Goal: Task Accomplishment & Management: Manage account settings

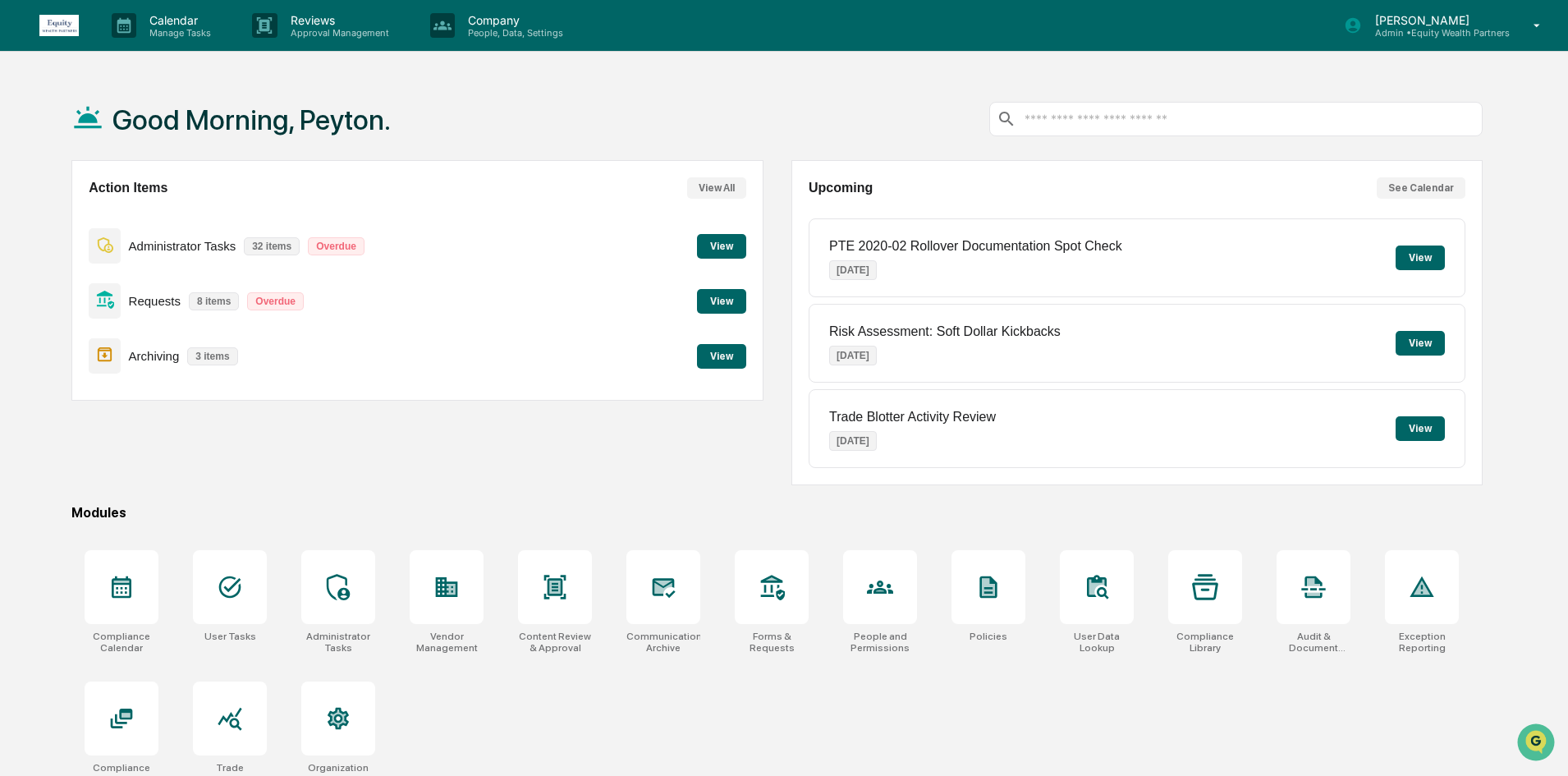
click at [720, 301] on button "View" at bounding box center [721, 301] width 49 height 25
click at [723, 250] on button "View" at bounding box center [721, 246] width 49 height 25
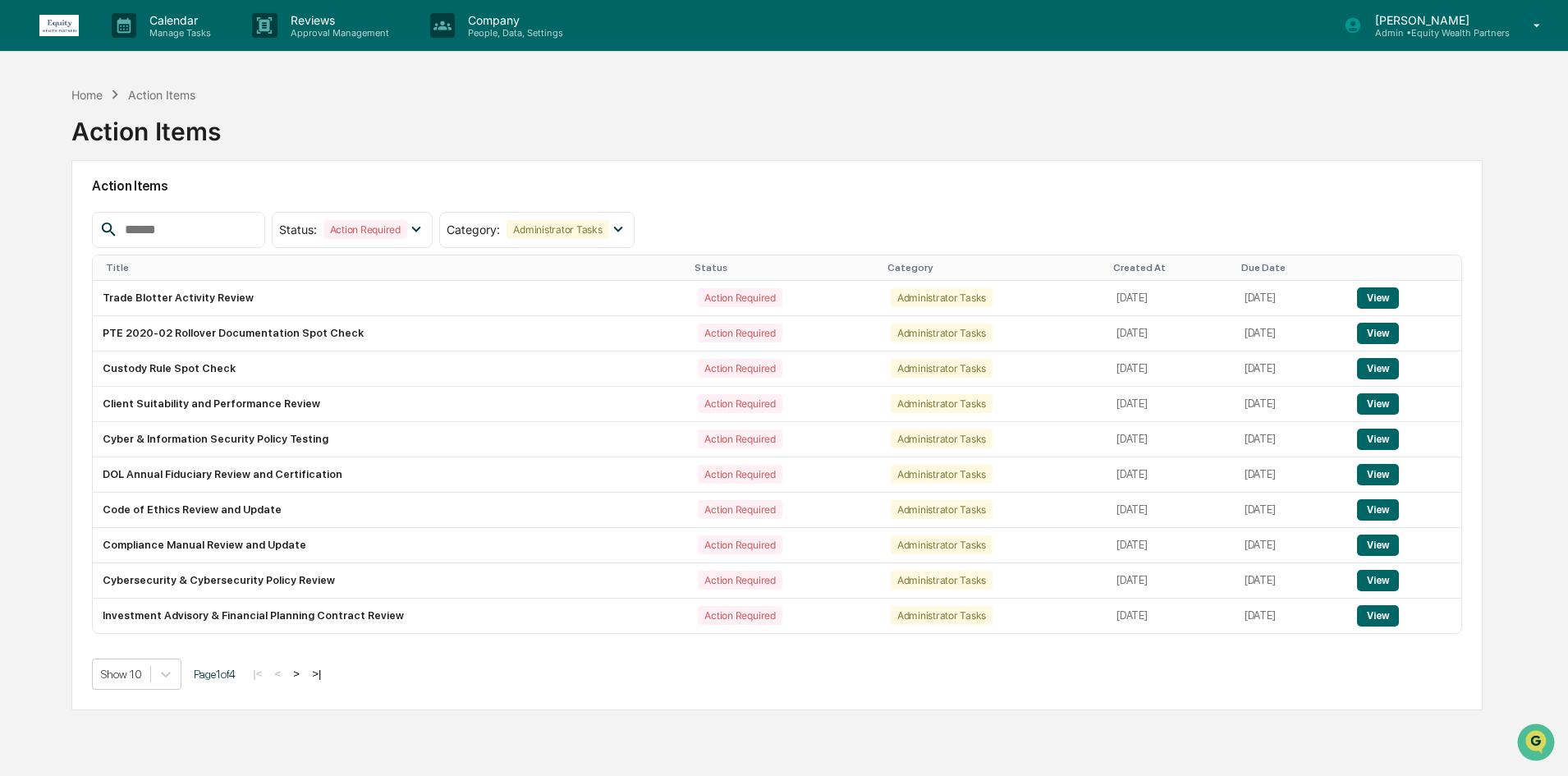
click at [1504, 30] on p "Admin • Equity Wealth Partners" at bounding box center [1436, 32] width 148 height 11
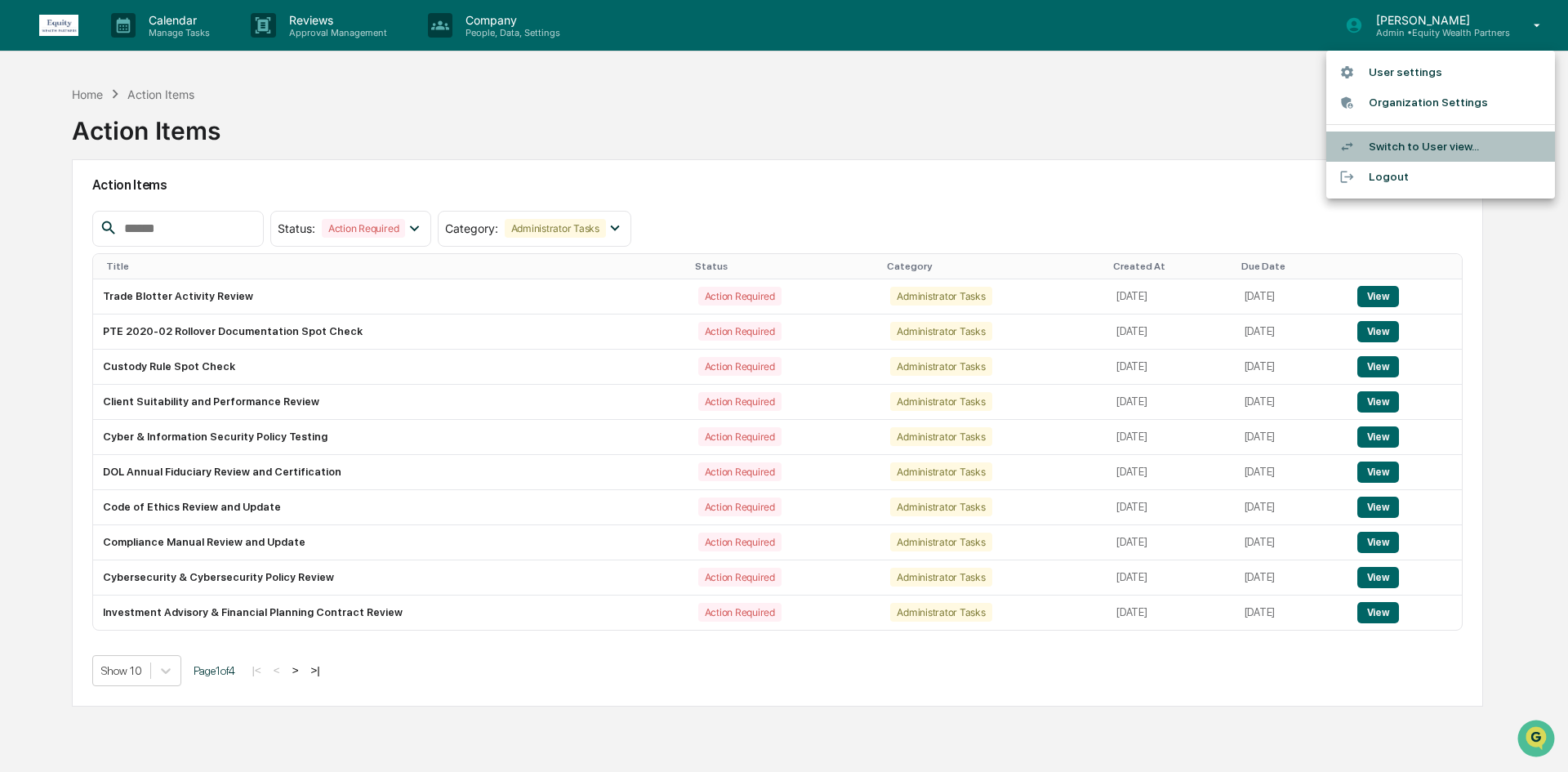
click at [1409, 150] on li "Switch to User view..." at bounding box center [1440, 147] width 229 height 31
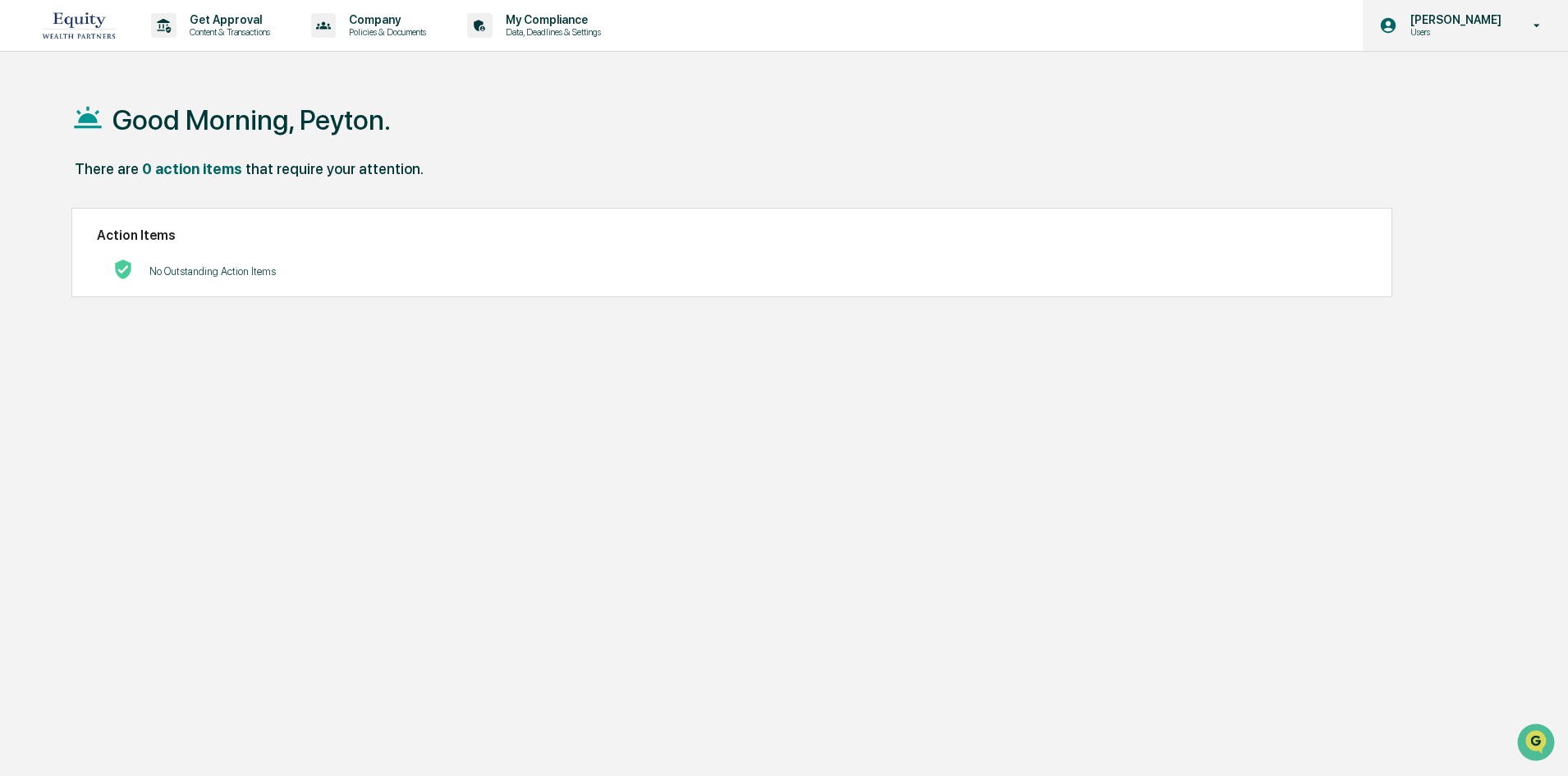
click at [1530, 28] on icon at bounding box center [1537, 26] width 29 height 15
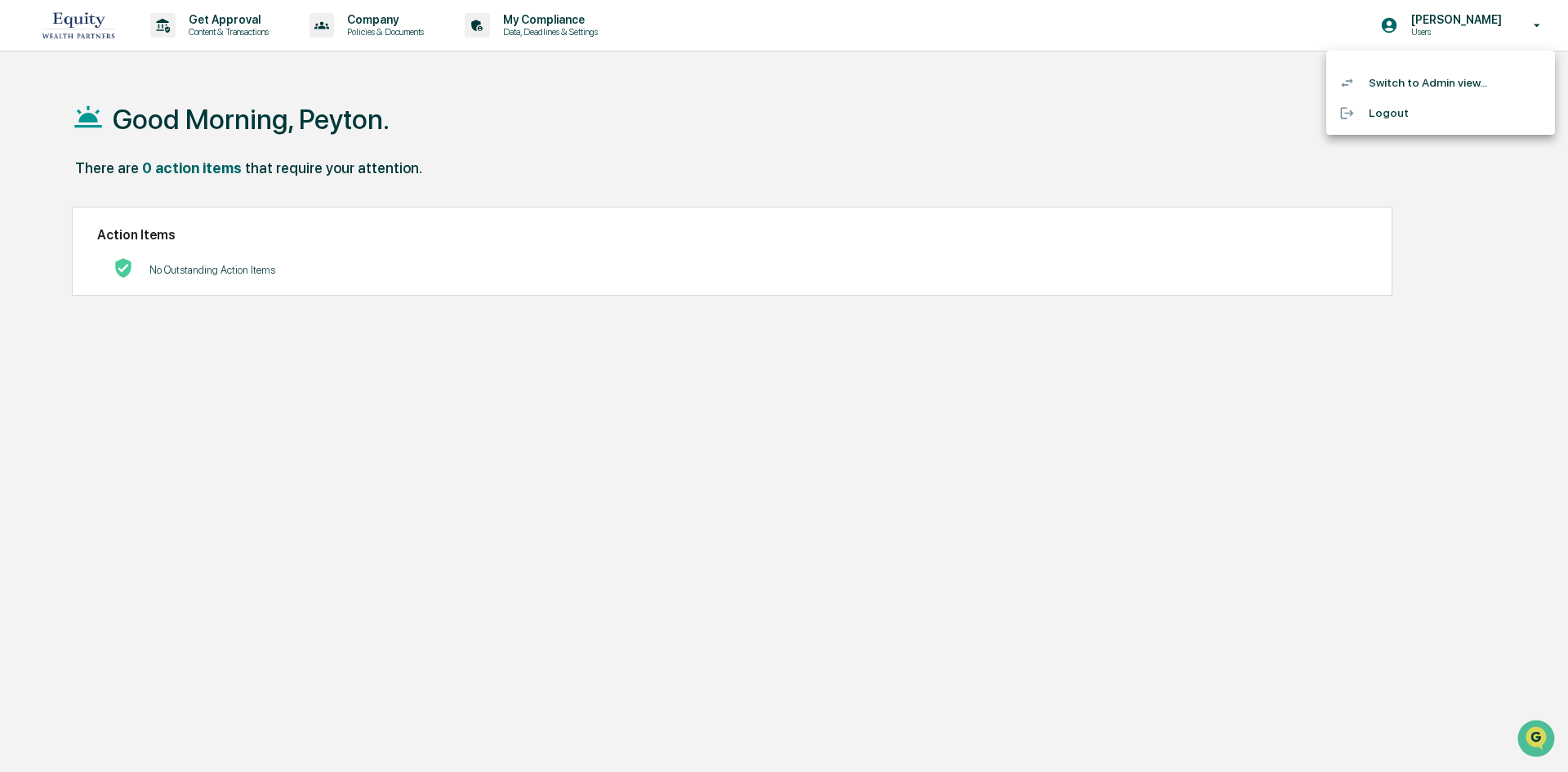
click at [1434, 86] on li "Switch to Admin view..." at bounding box center [1440, 83] width 229 height 31
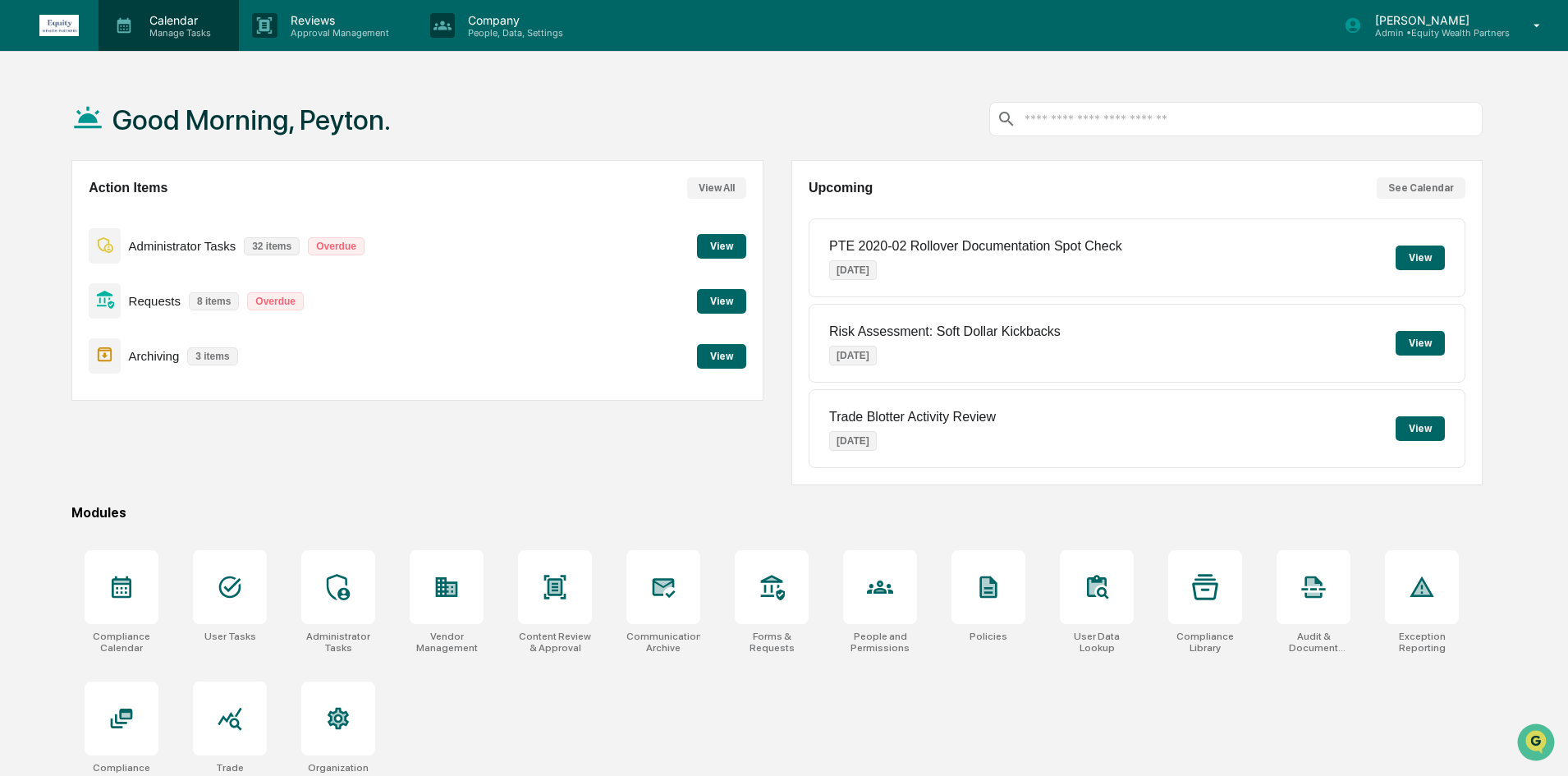
click at [195, 28] on p "Manage Tasks" at bounding box center [177, 32] width 83 height 11
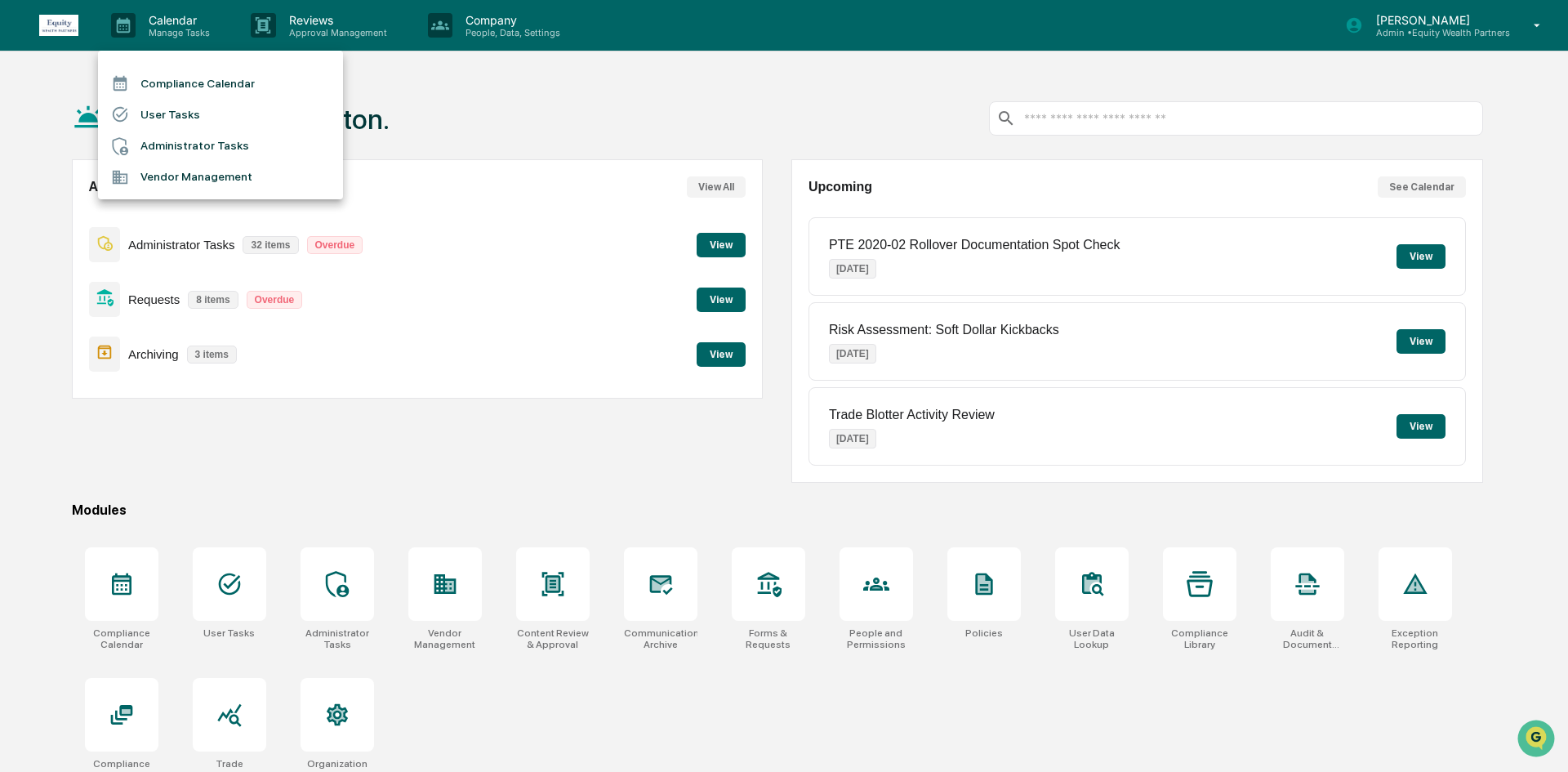
click at [202, 162] on li "Vendor Management" at bounding box center [220, 177] width 245 height 31
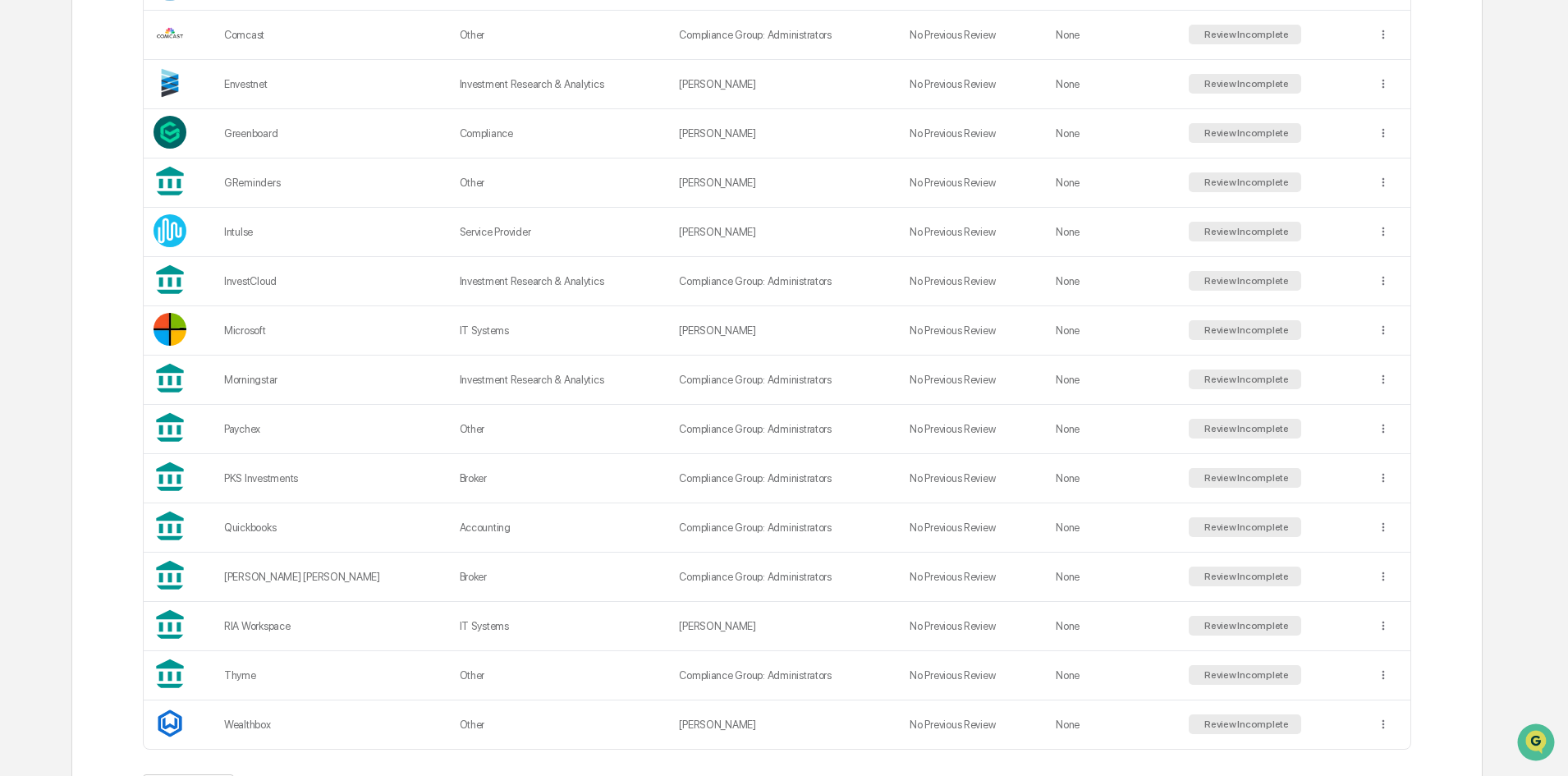
scroll to position [492, 0]
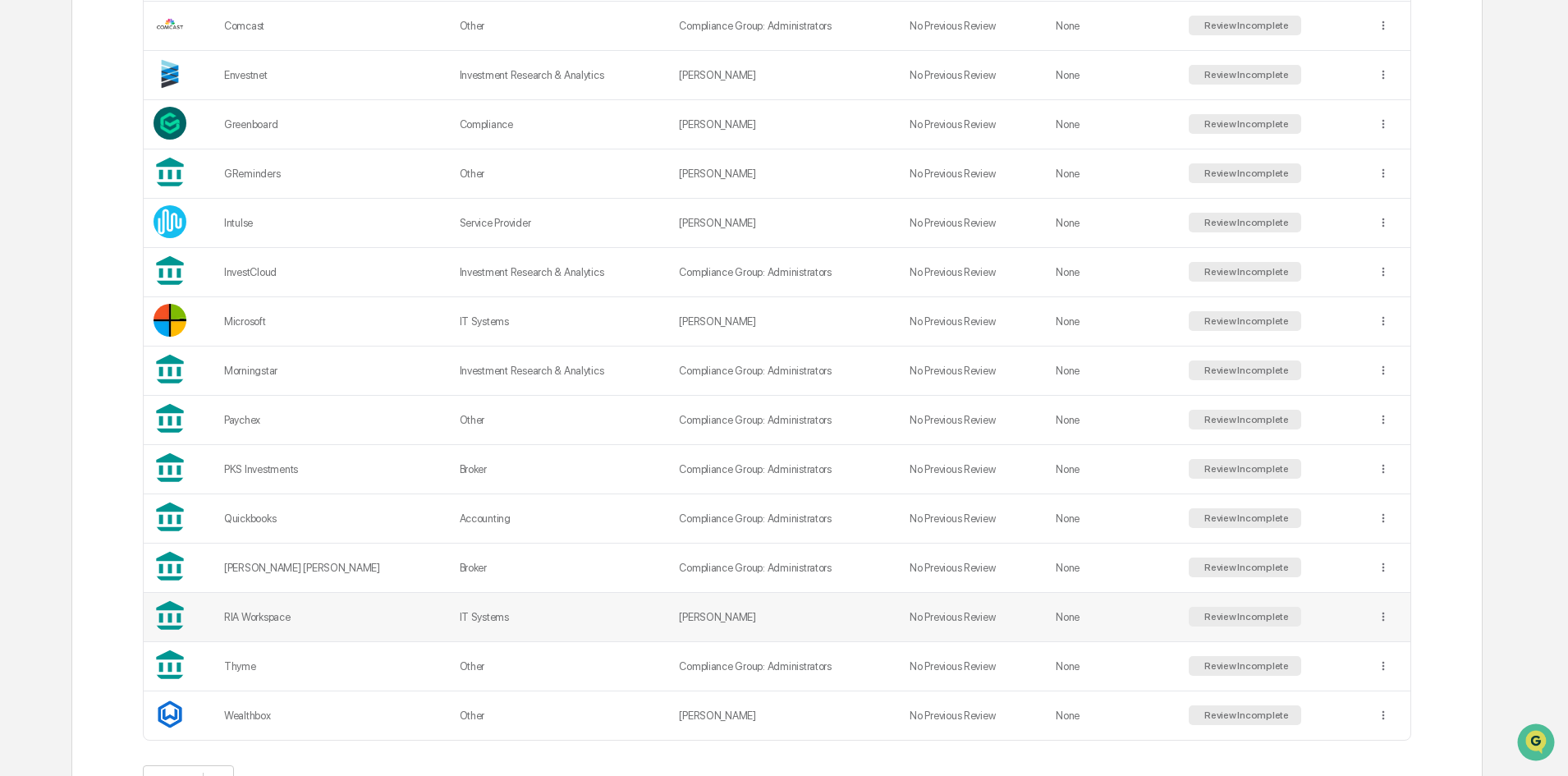
click at [304, 617] on div "RIA Workspace" at bounding box center [332, 617] width 216 height 12
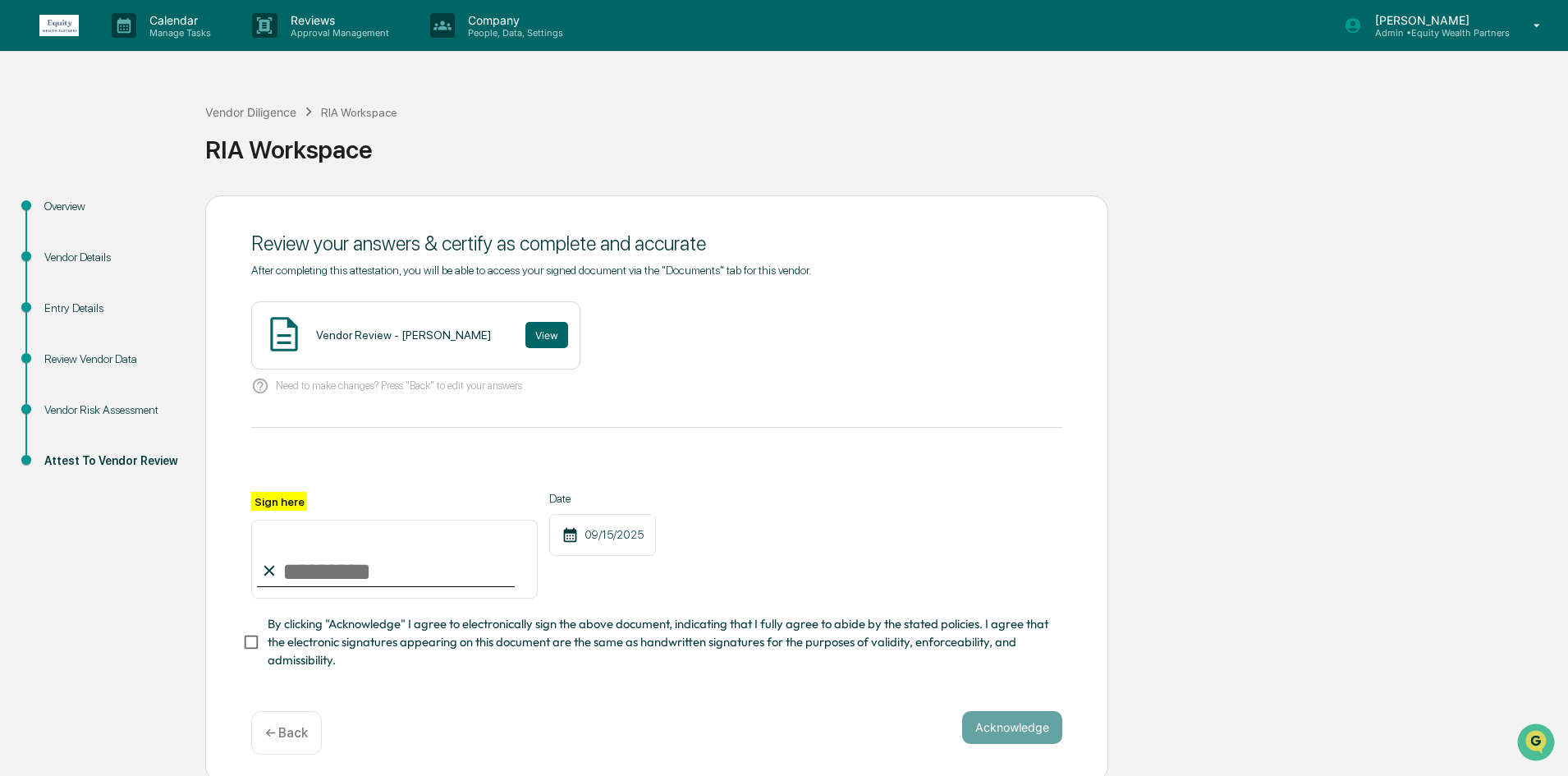
click at [82, 308] on div "Entry Details" at bounding box center [112, 308] width 135 height 17
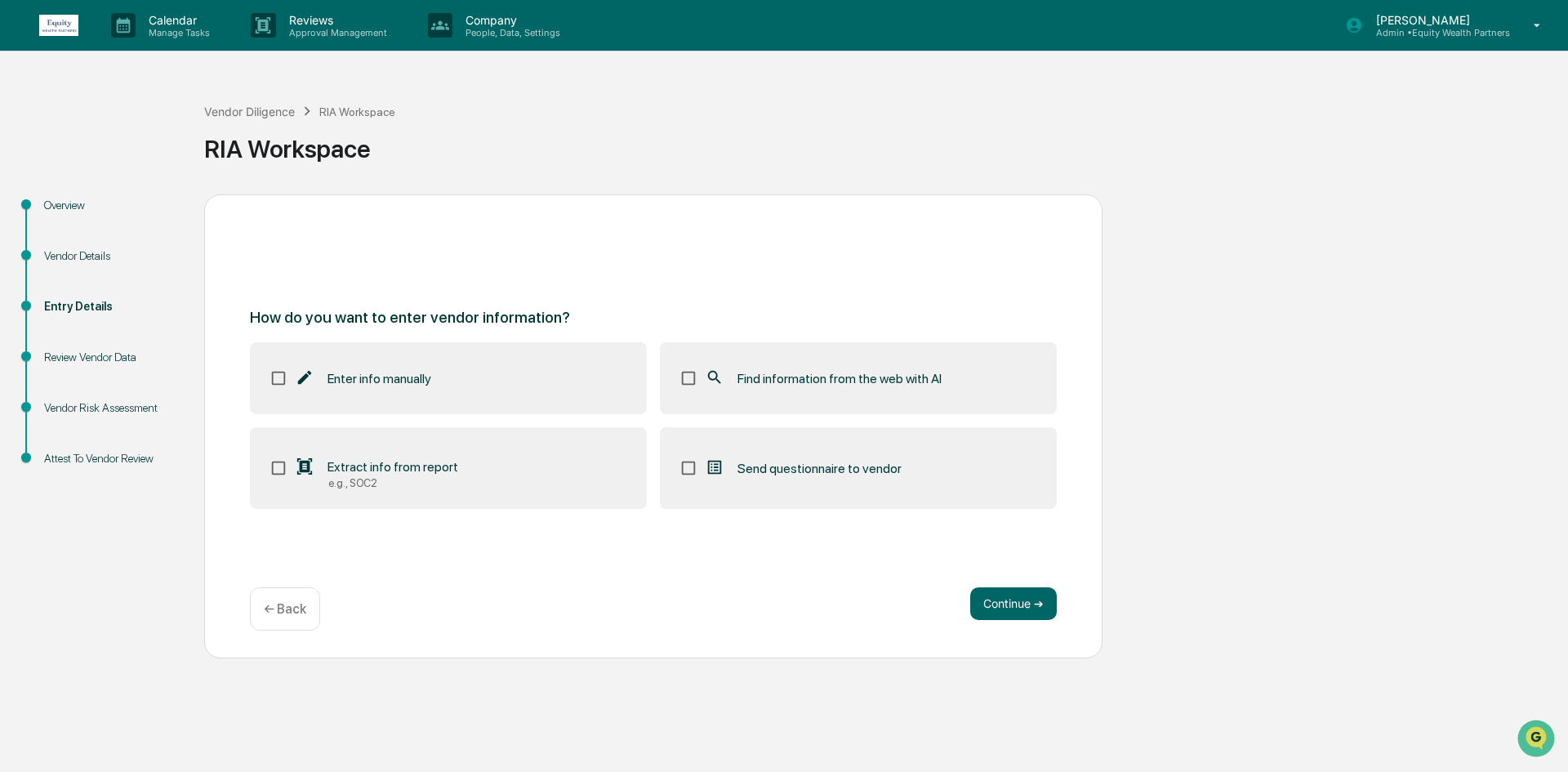
click at [316, 462] on div "Extract info from report" at bounding box center [376, 467] width 163 height 19
click at [1000, 596] on button "Continue ➔" at bounding box center [1013, 603] width 86 height 33
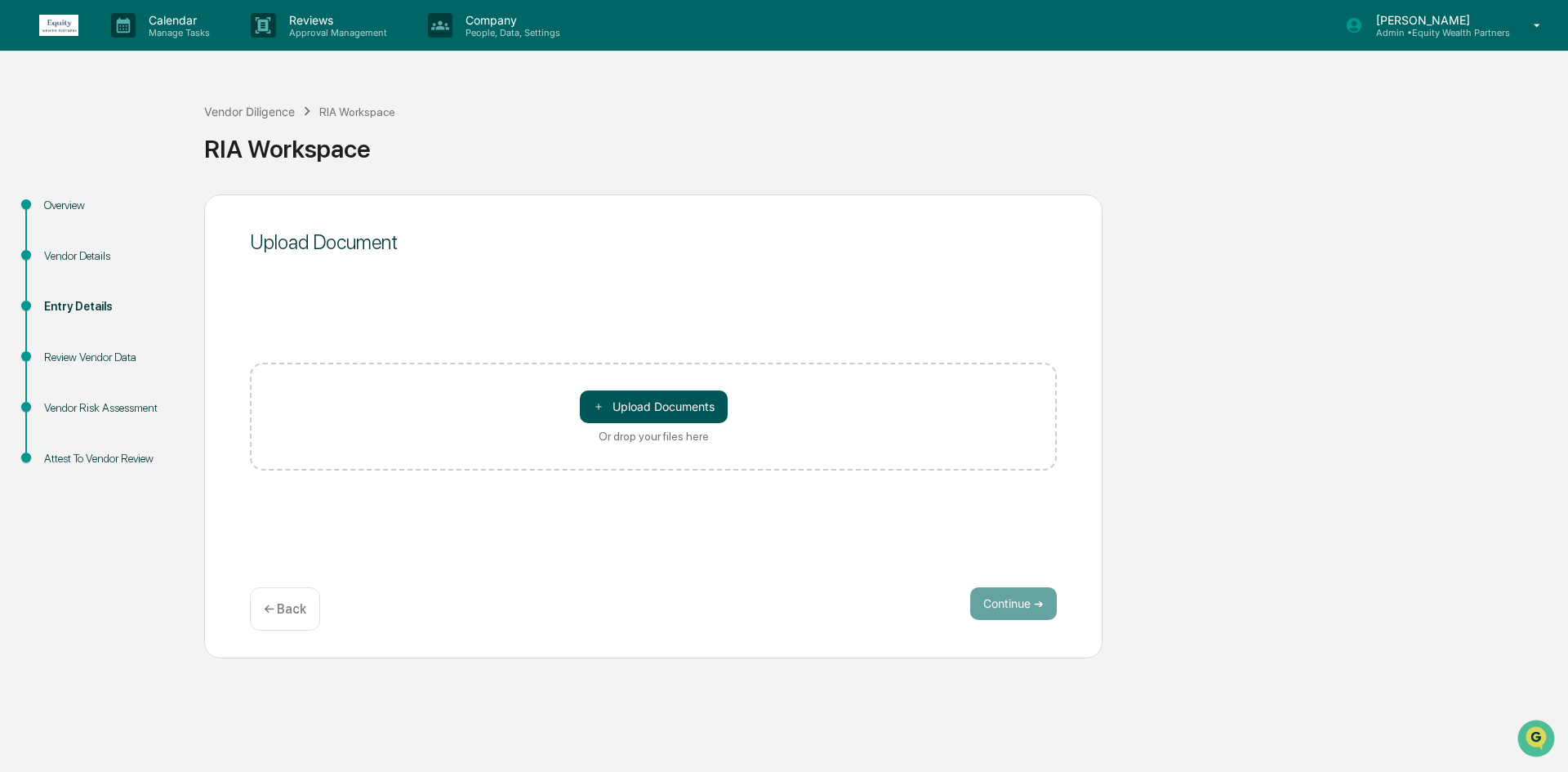
click at [645, 410] on button "＋ Upload Documents" at bounding box center [653, 407] width 147 height 33
click at [633, 405] on button "＋ Upload Documents" at bounding box center [653, 407] width 147 height 33
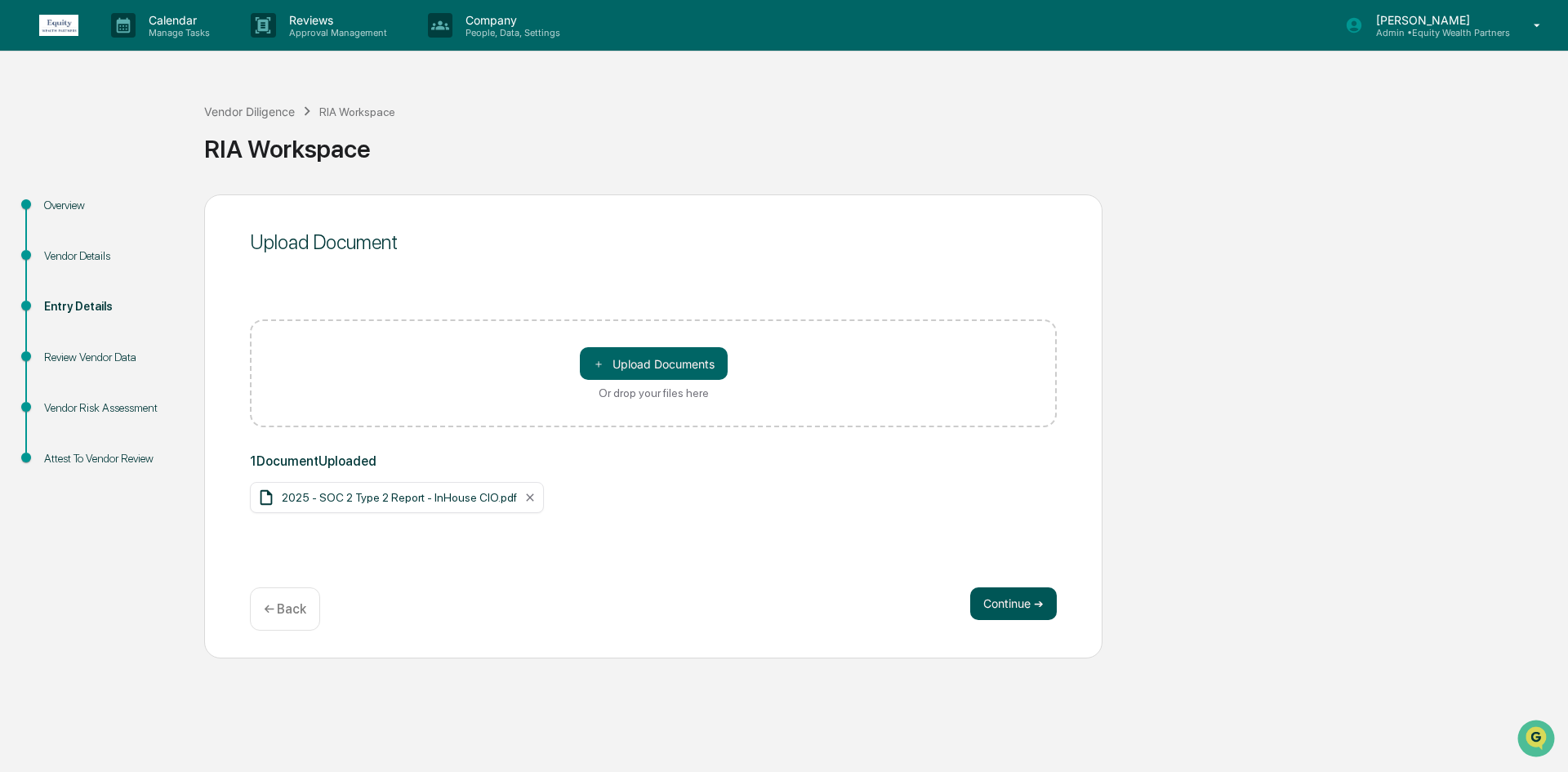
click at [1013, 603] on button "Continue ➔" at bounding box center [1013, 603] width 86 height 33
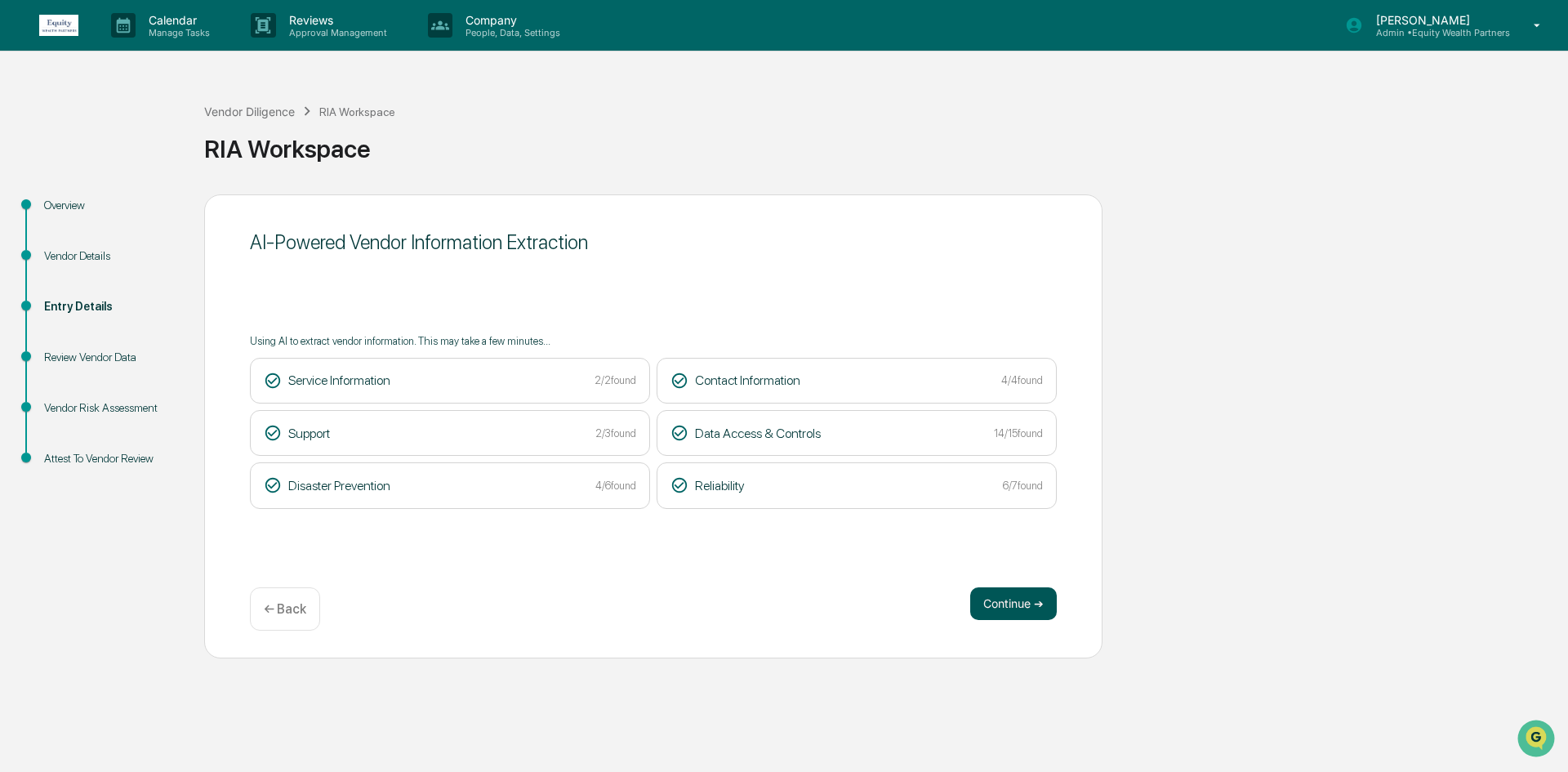
click at [1023, 597] on button "Continue ➔" at bounding box center [1013, 603] width 86 height 33
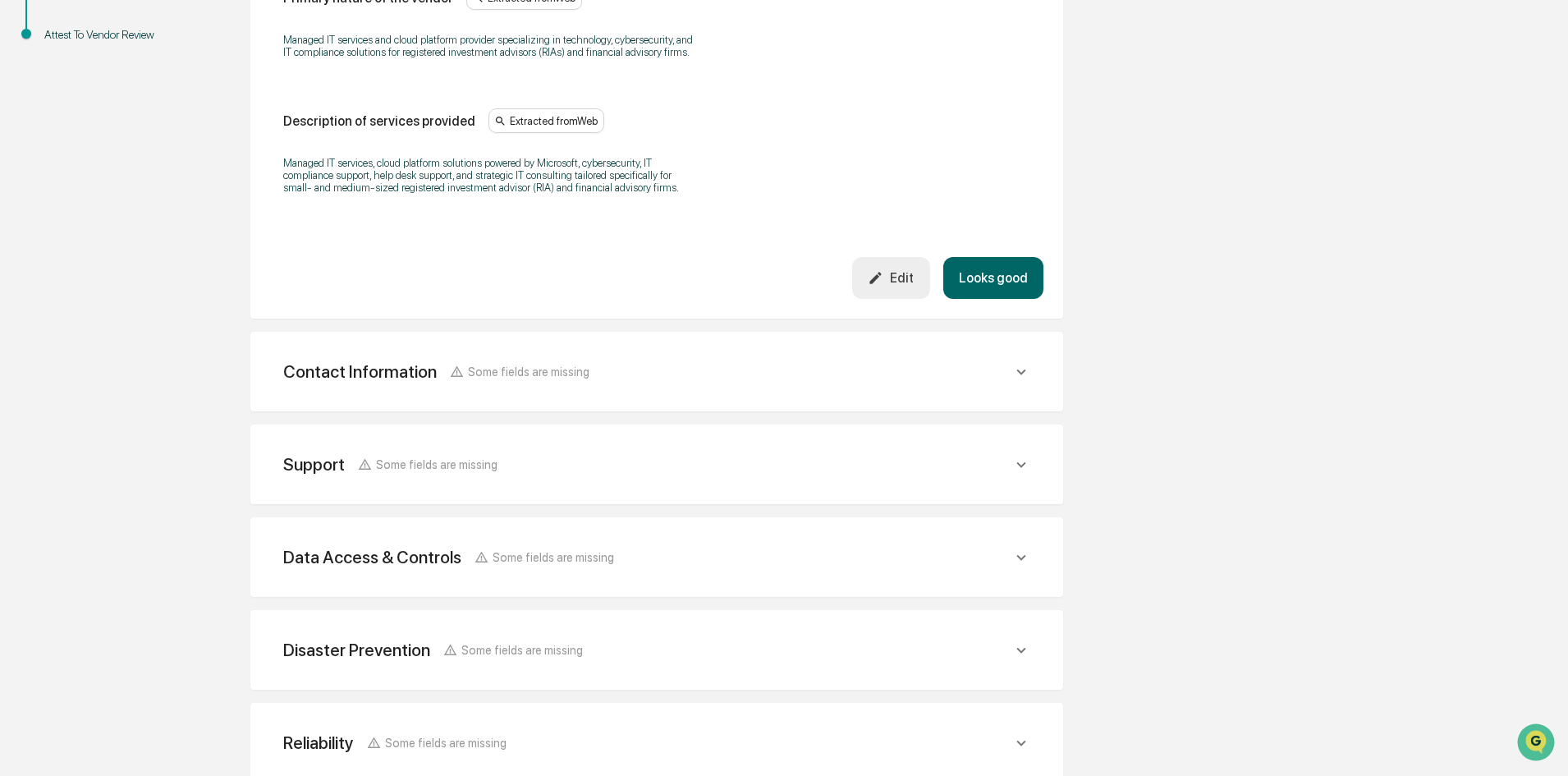
scroll to position [520, 0]
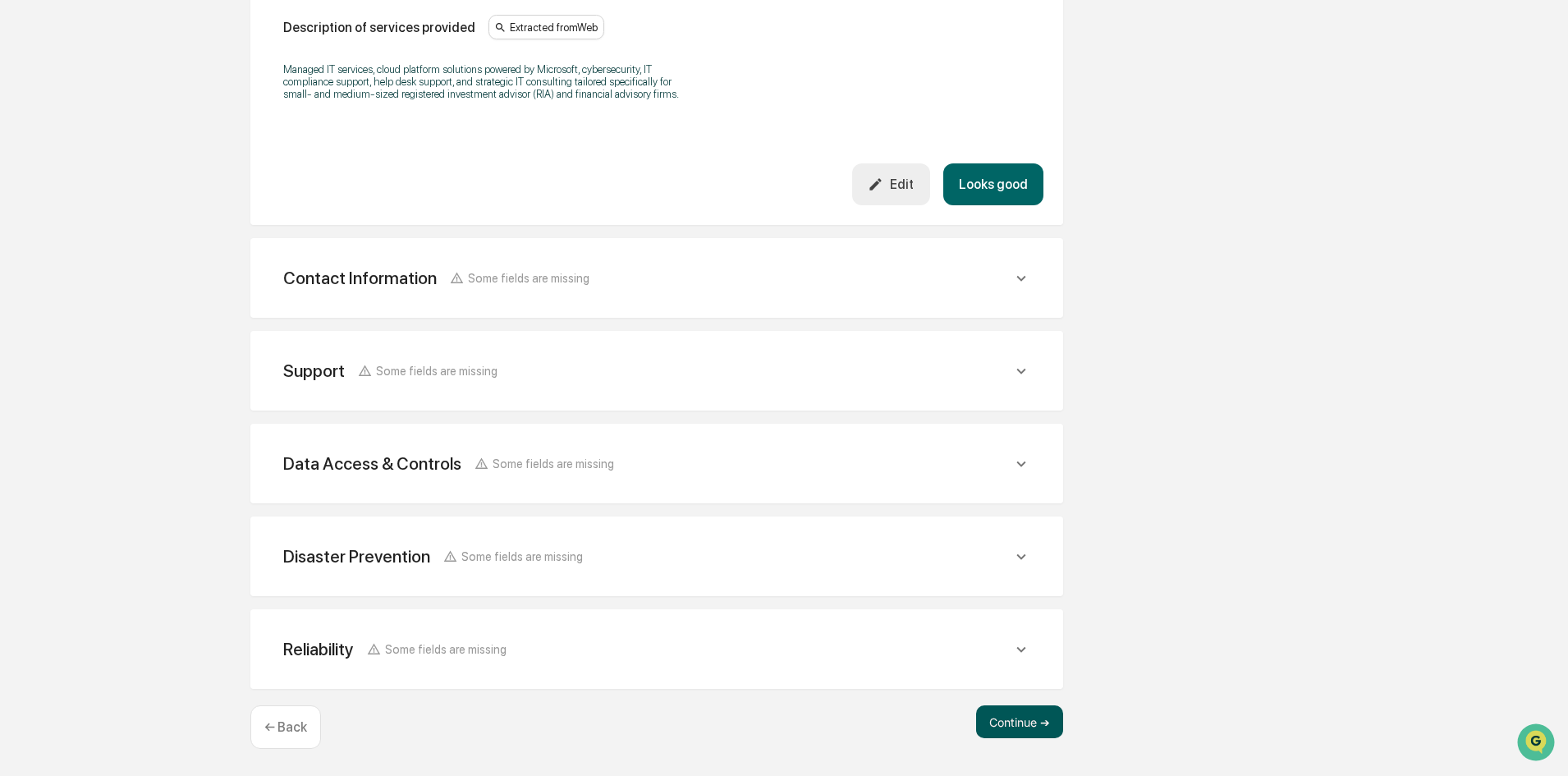
click at [1014, 710] on button "Continue ➔" at bounding box center [1019, 721] width 87 height 33
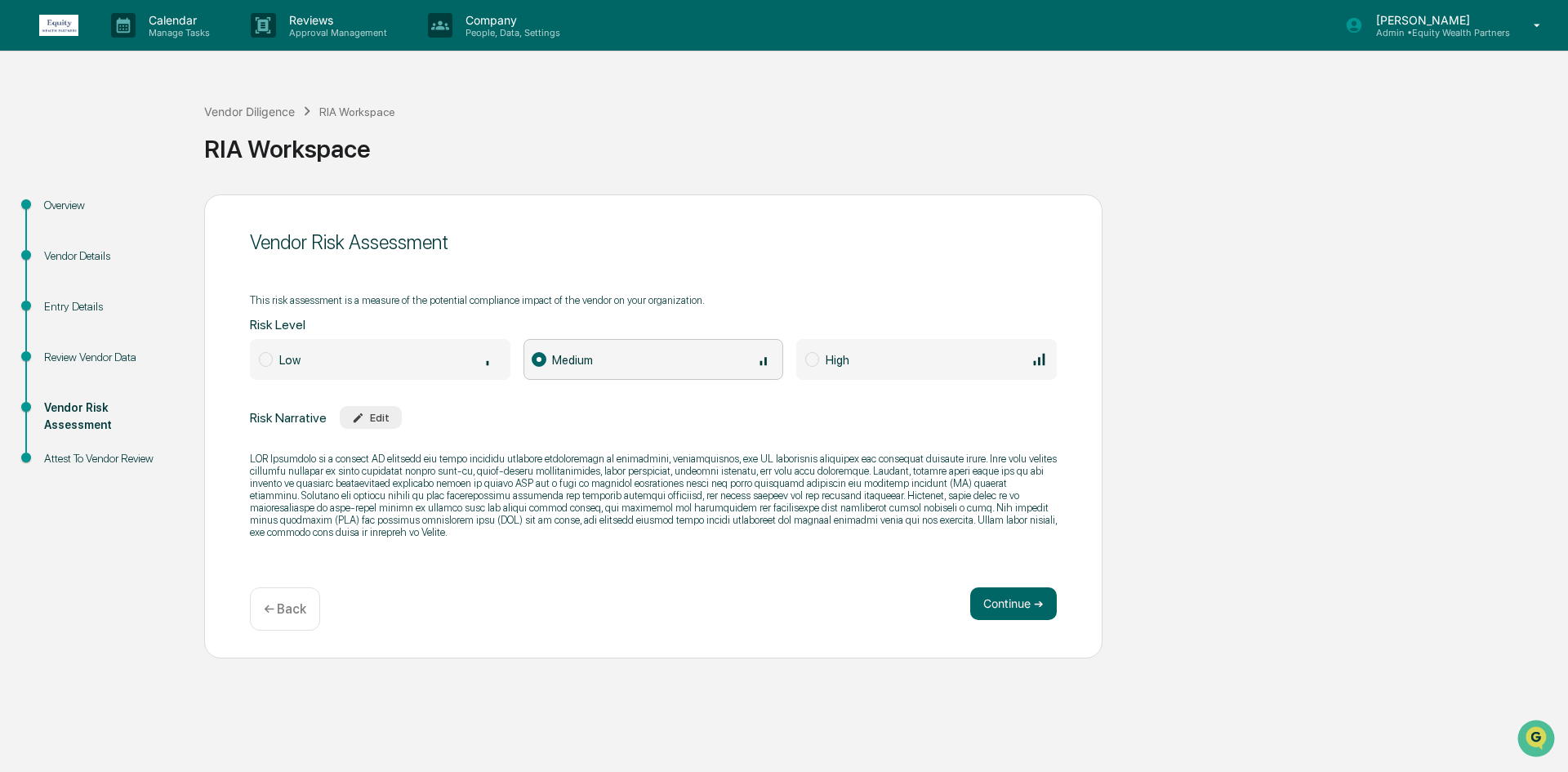
click at [291, 613] on p "← Back" at bounding box center [285, 608] width 42 height 15
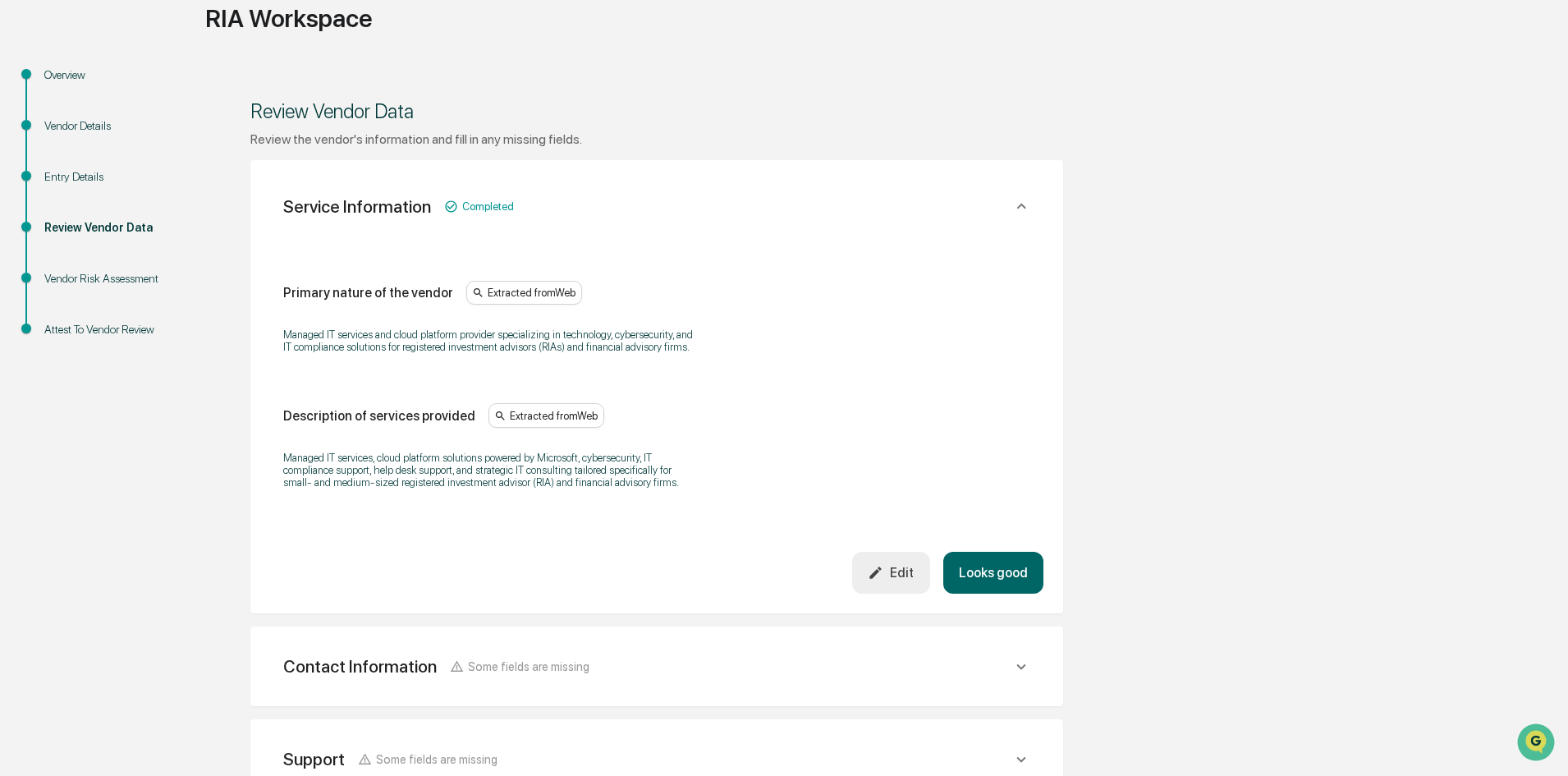
scroll to position [411, 0]
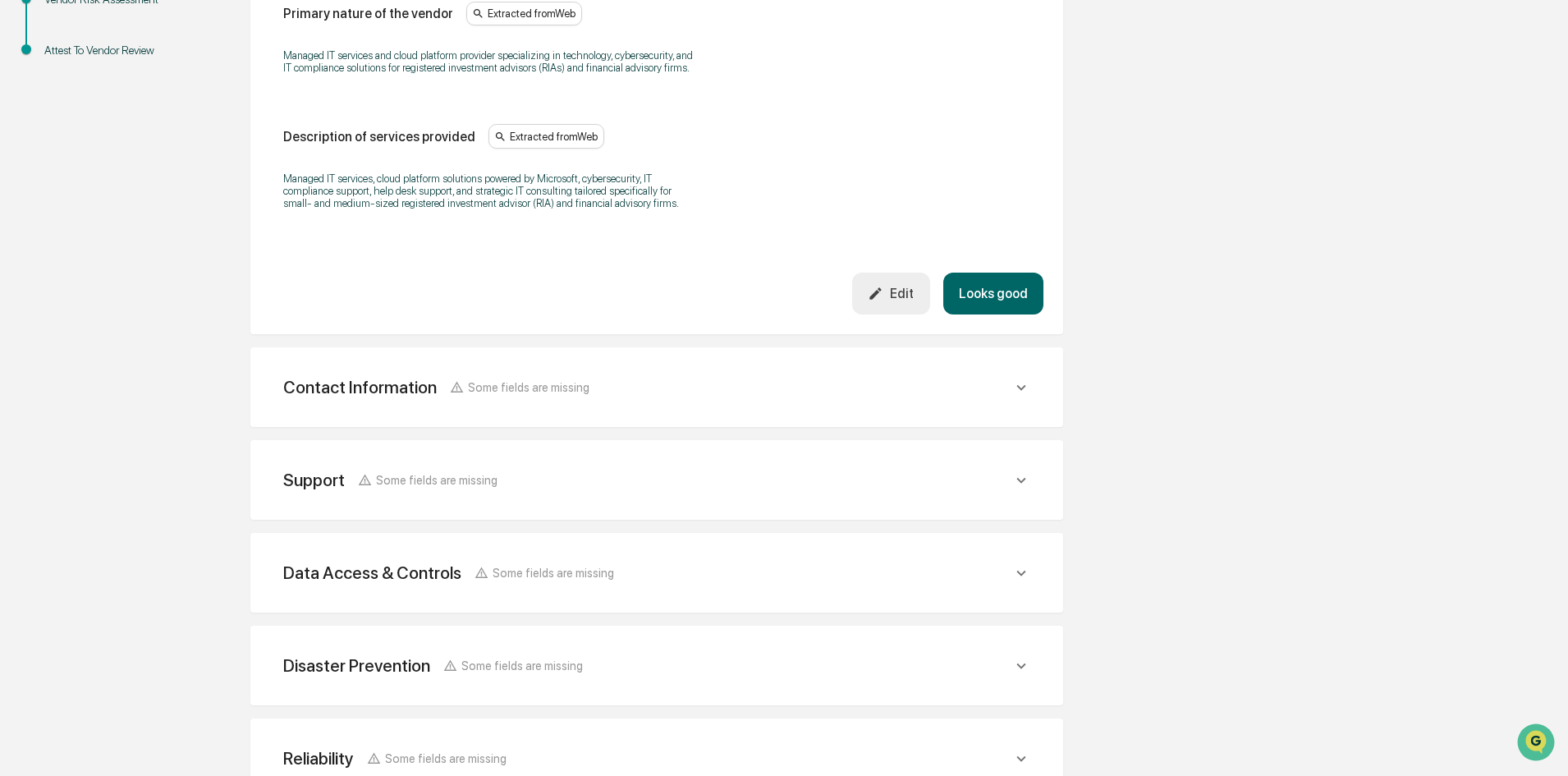
click at [1008, 291] on button "Looks good" at bounding box center [994, 293] width 101 height 42
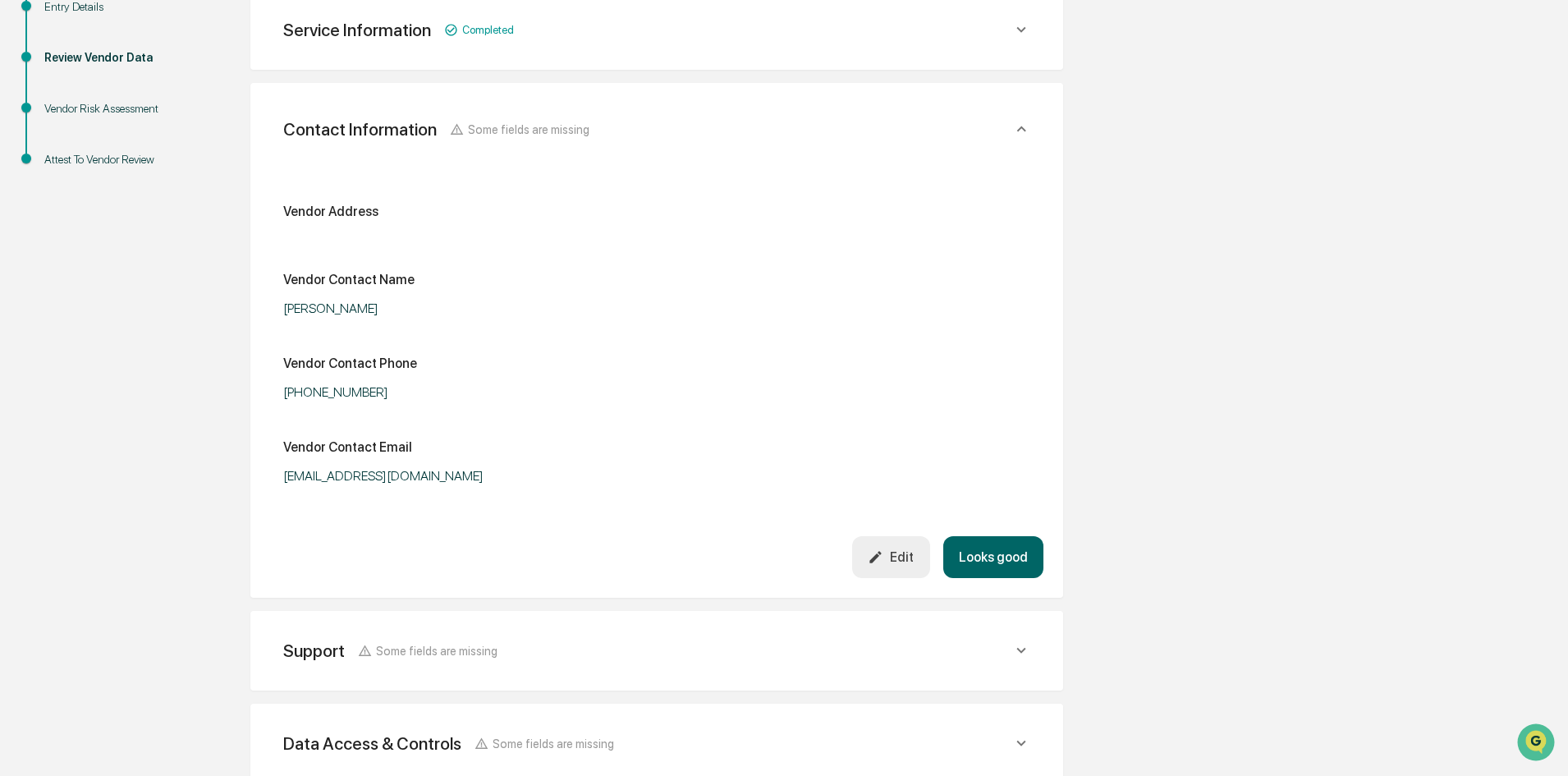
scroll to position [291, 0]
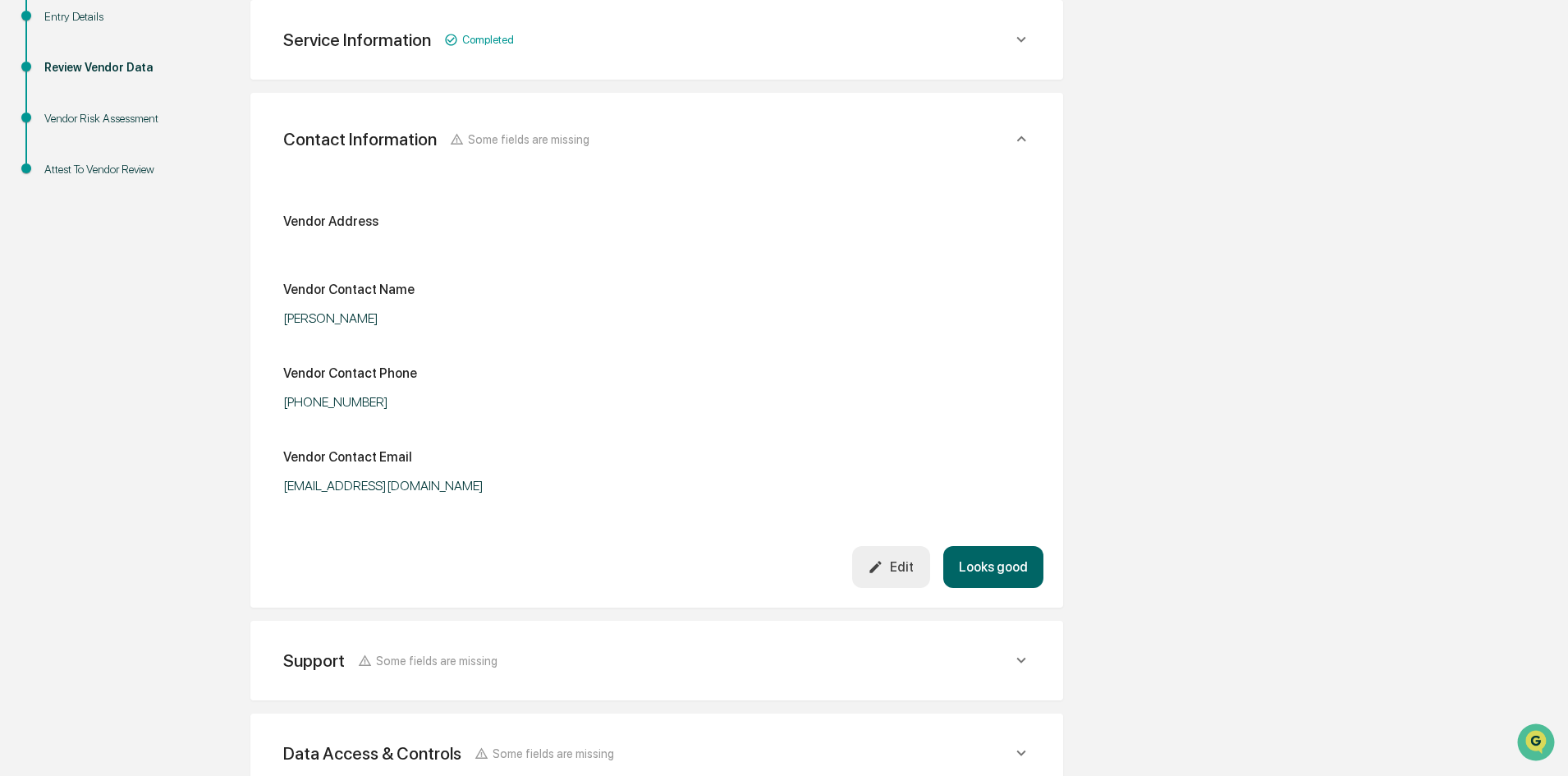
click at [1006, 576] on button "Looks good" at bounding box center [994, 566] width 101 height 42
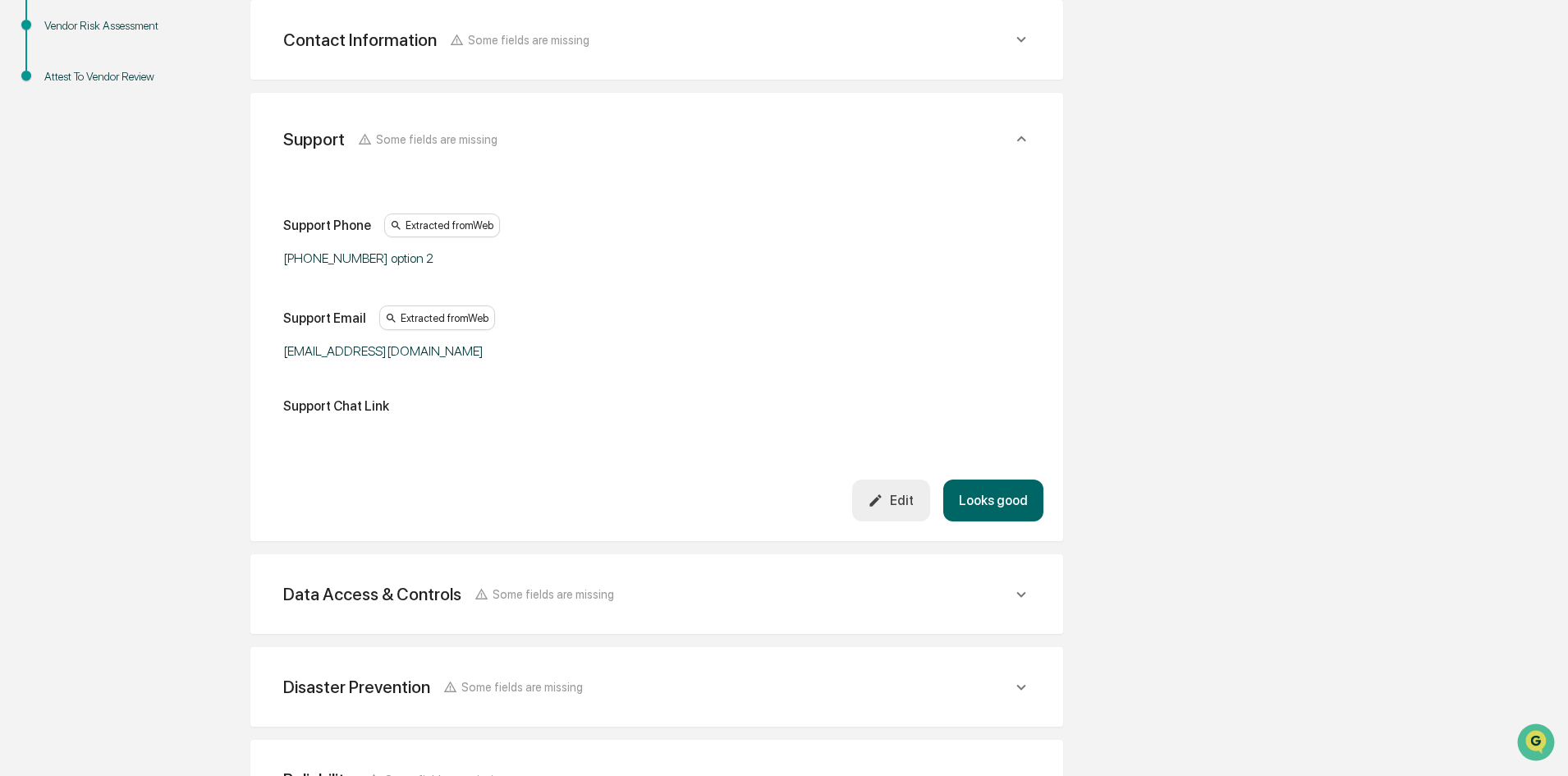
click at [1020, 507] on button "Looks good" at bounding box center [994, 500] width 101 height 42
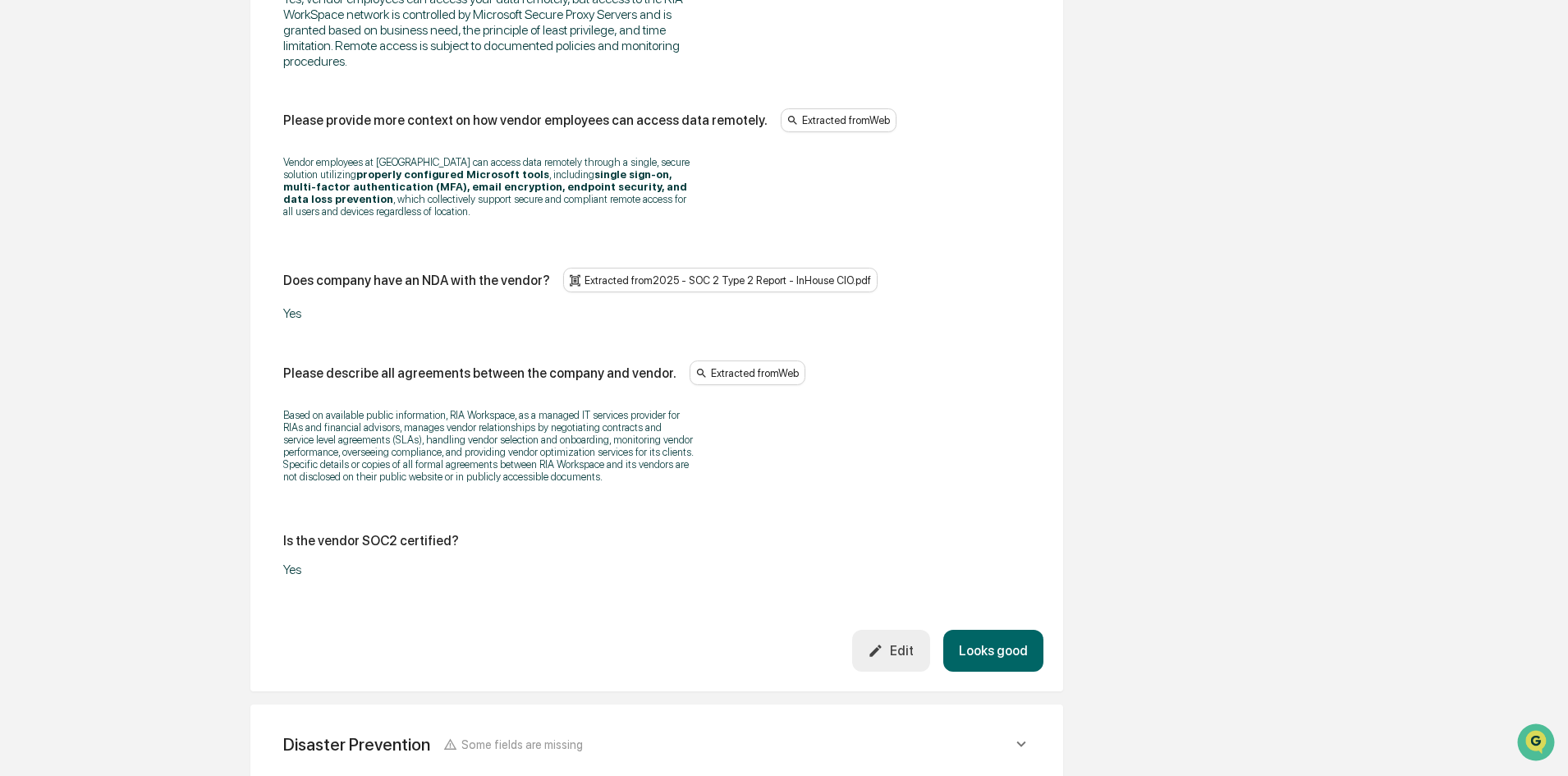
scroll to position [1955, 0]
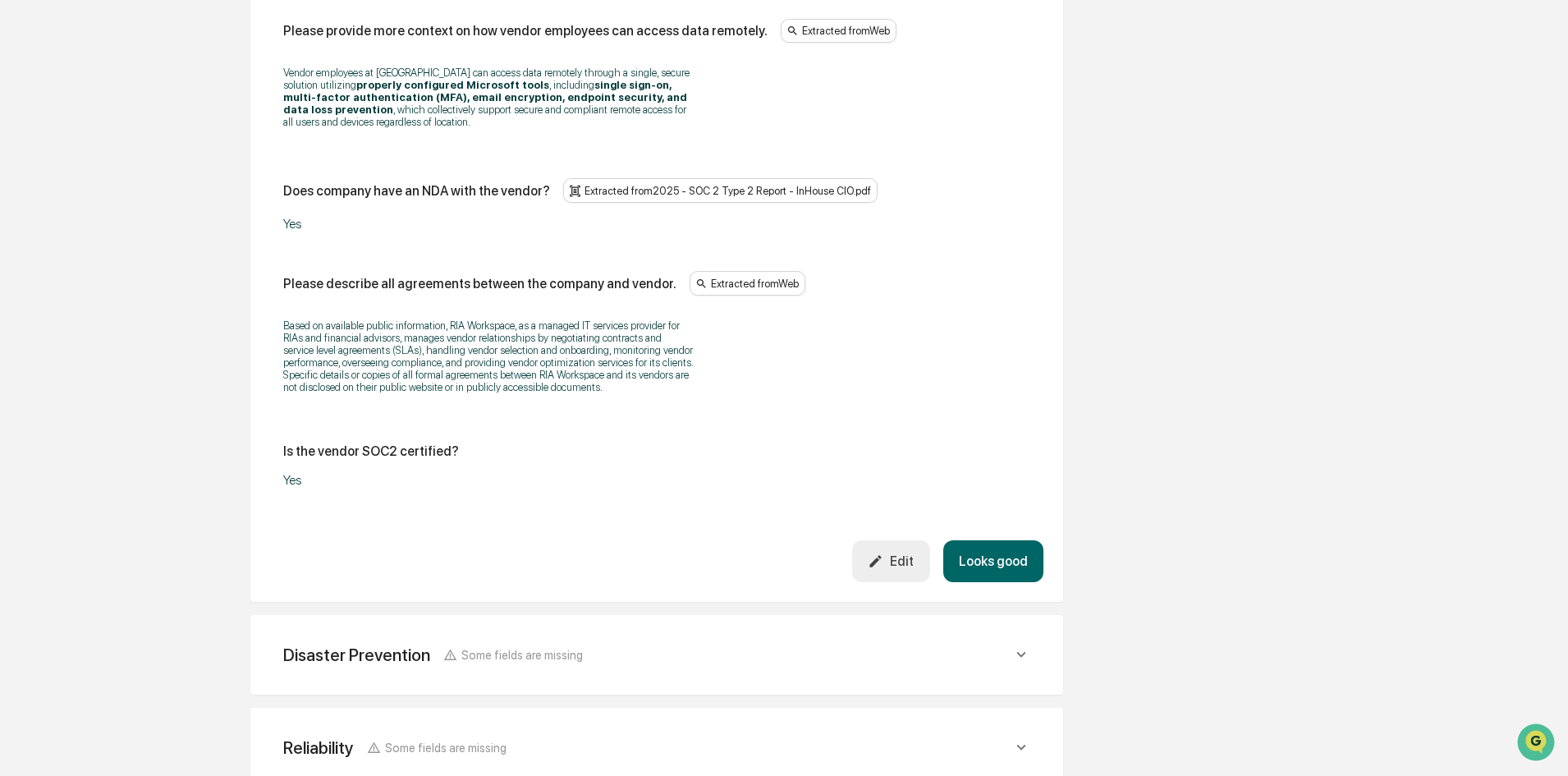
click at [1004, 549] on button "Looks good" at bounding box center [994, 560] width 101 height 42
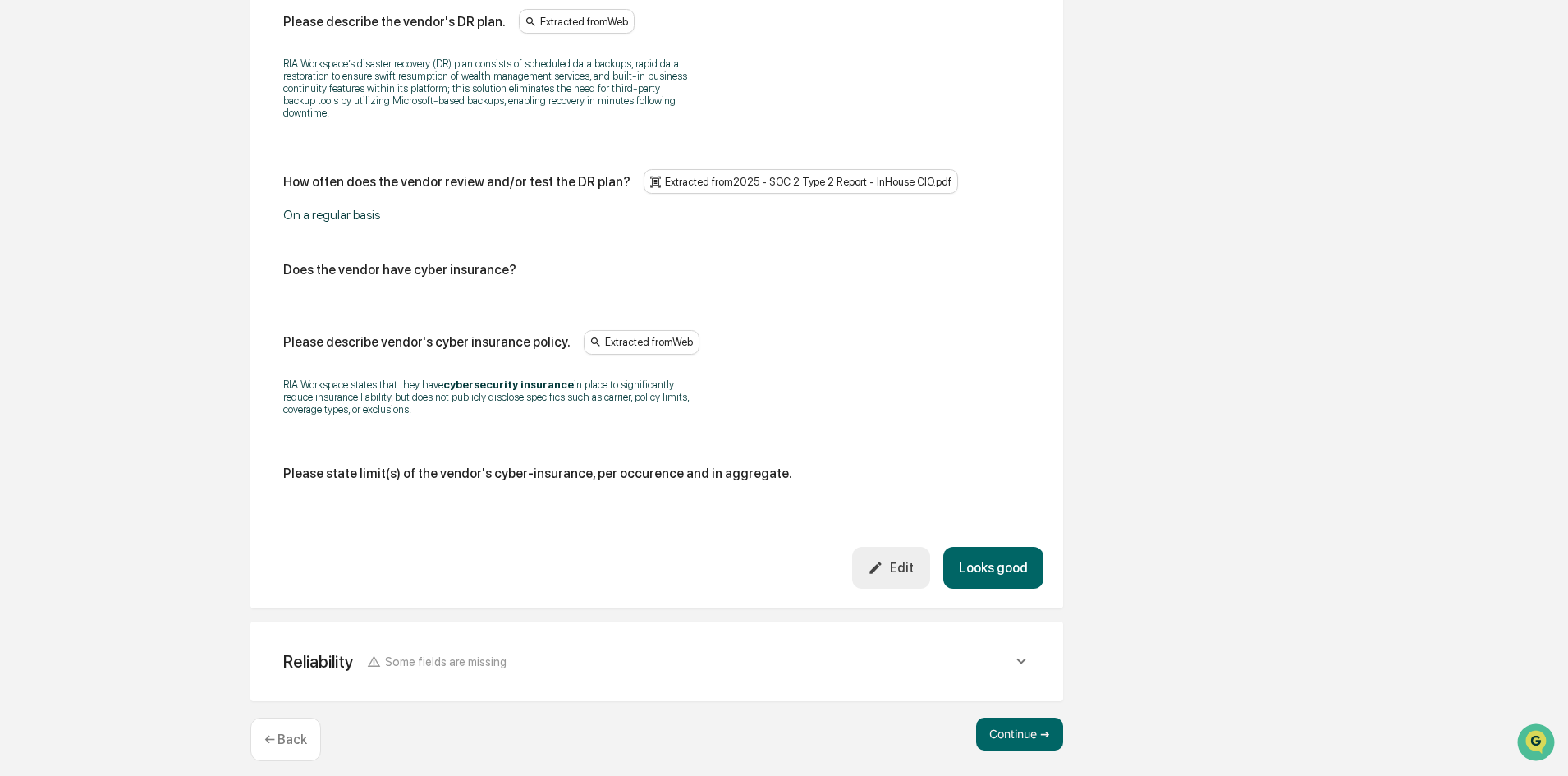
click at [986, 554] on button "Looks good" at bounding box center [994, 567] width 101 height 42
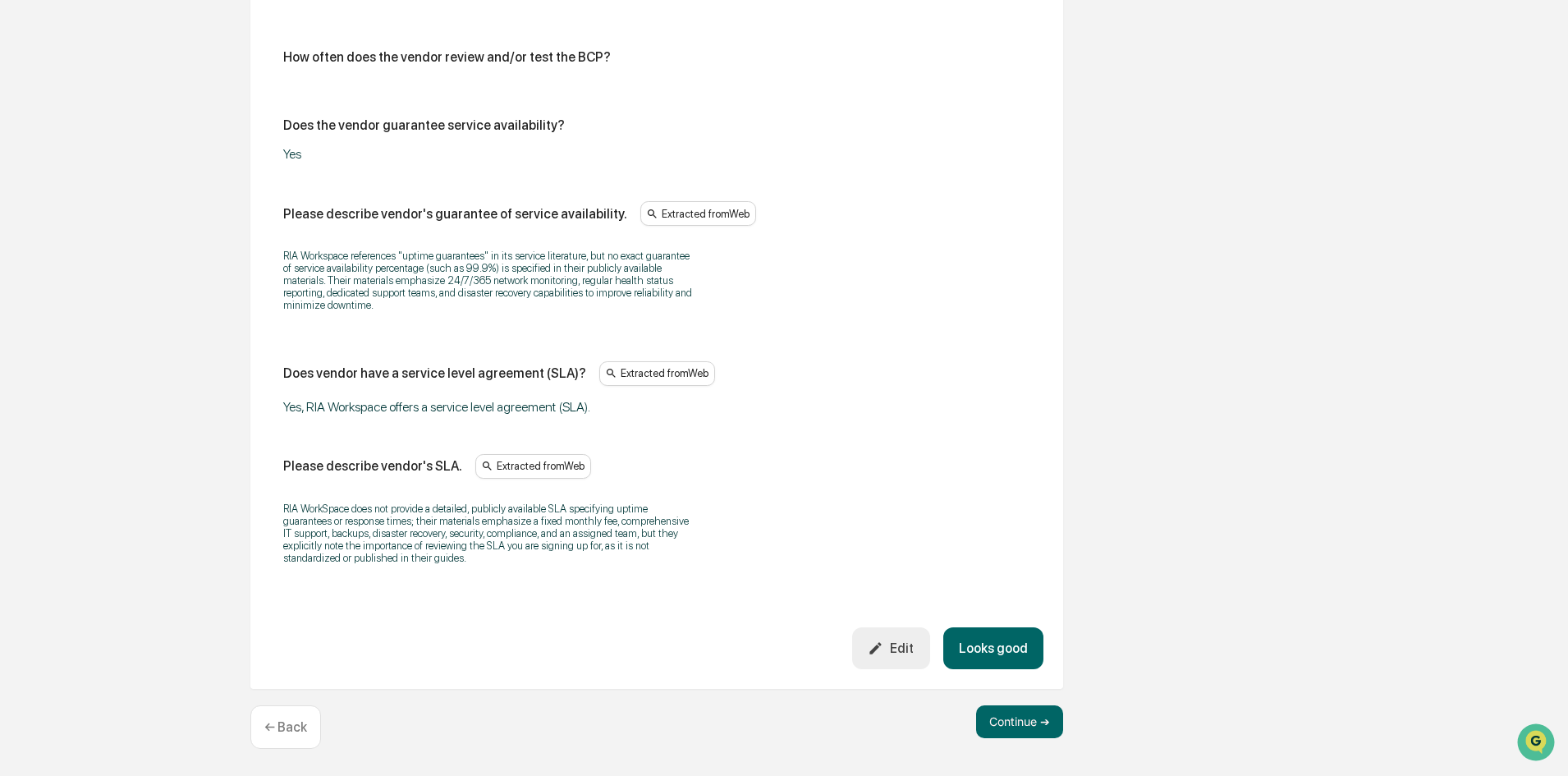
click at [975, 638] on button "Looks good" at bounding box center [994, 647] width 101 height 42
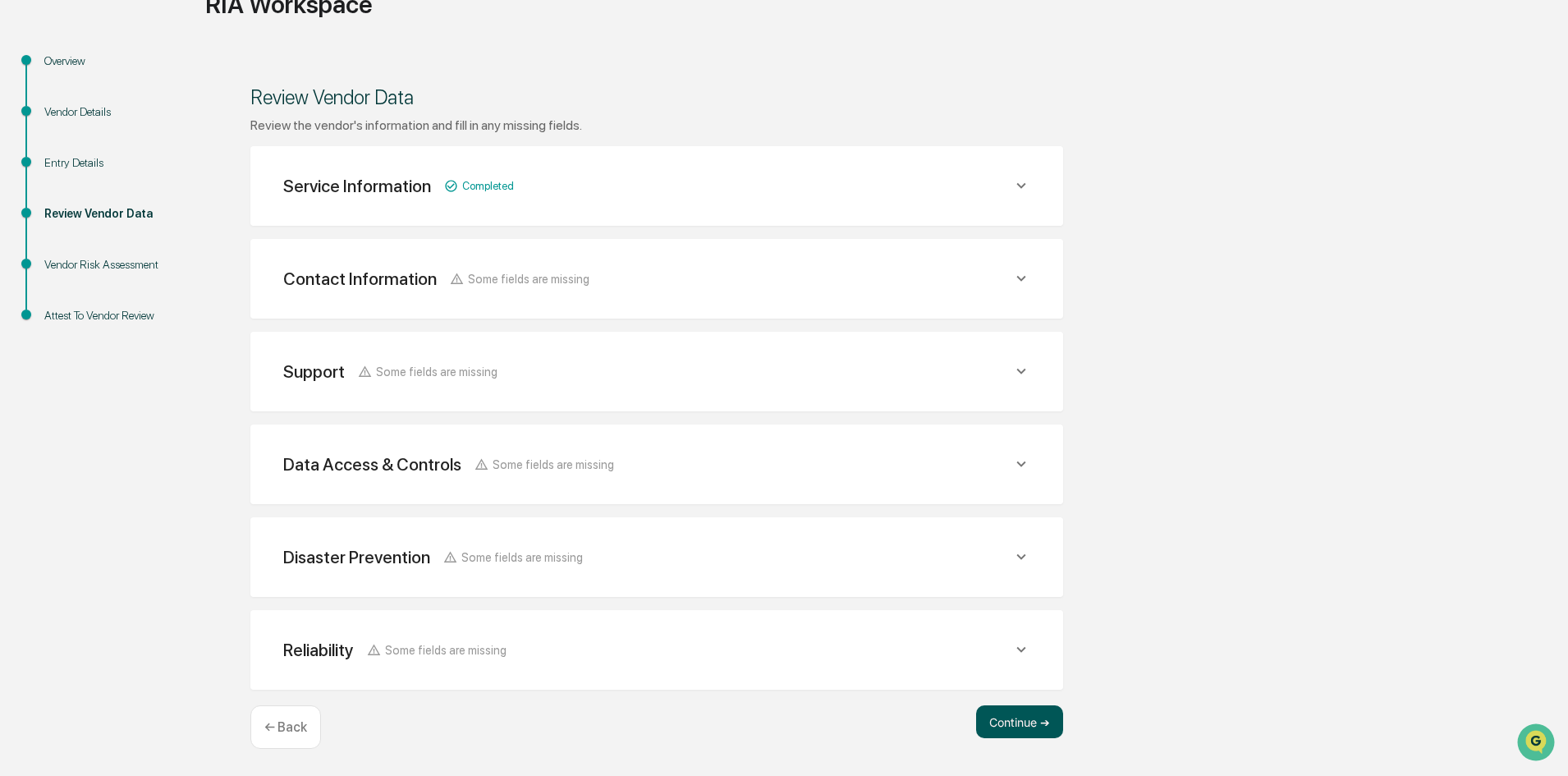
scroll to position [146, 0]
click at [1030, 721] on button "Continue ➔" at bounding box center [1019, 721] width 87 height 33
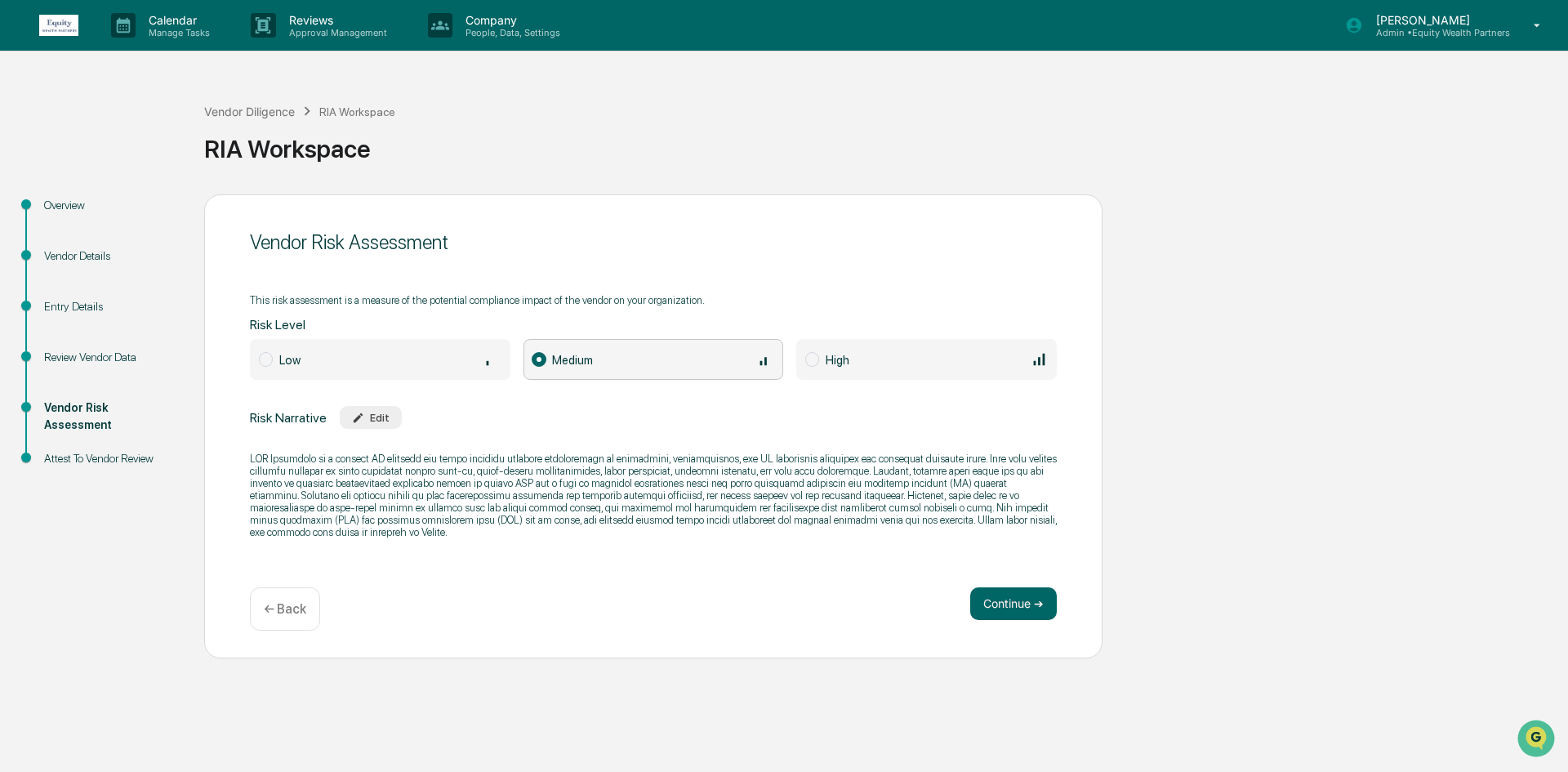
click at [103, 462] on div "Attest To Vendor Review" at bounding box center [111, 458] width 134 height 17
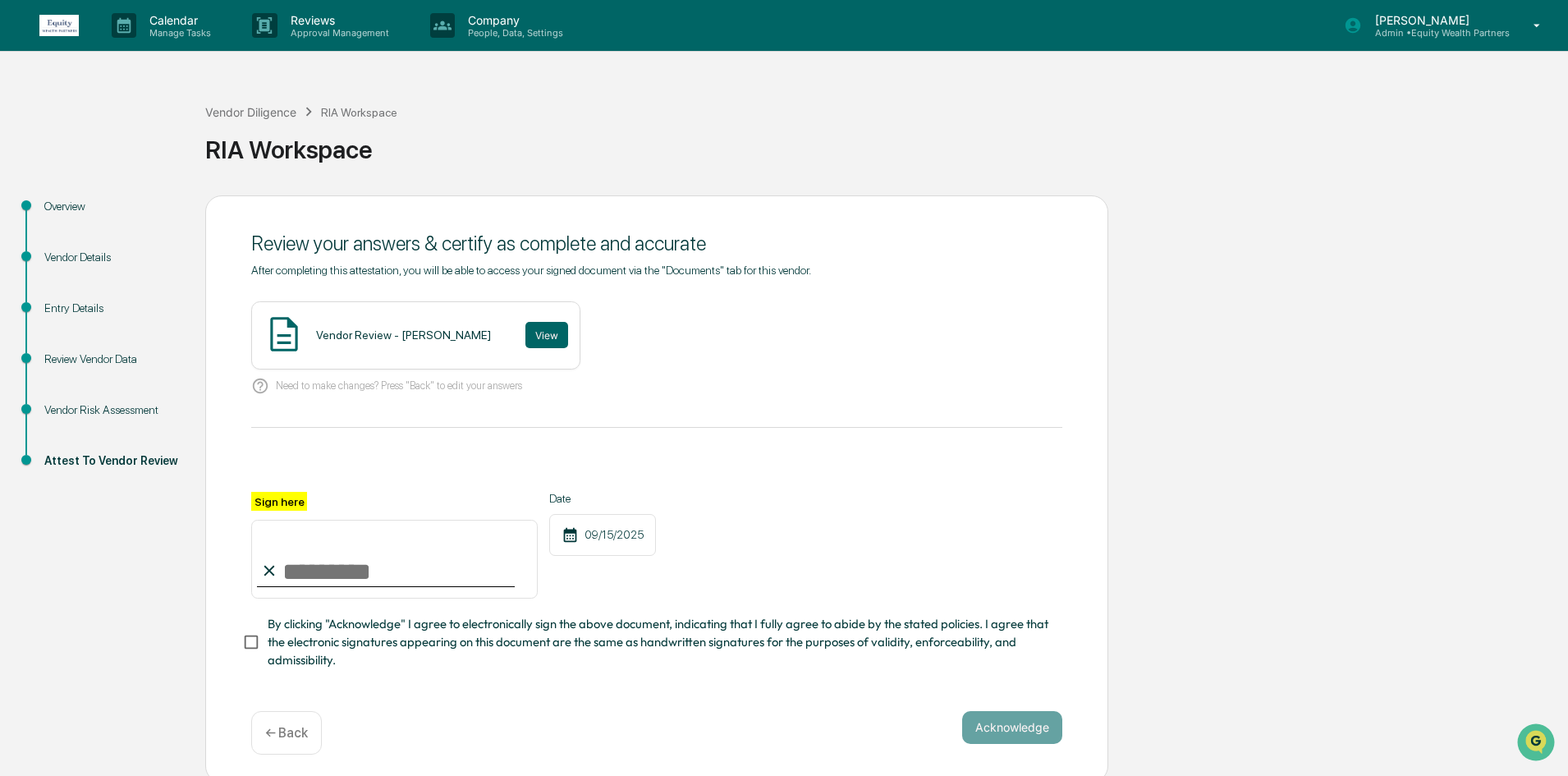
click at [1523, 20] on div "[PERSON_NAME] Admin • Equity Wealth Partners" at bounding box center [1448, 26] width 240 height 51
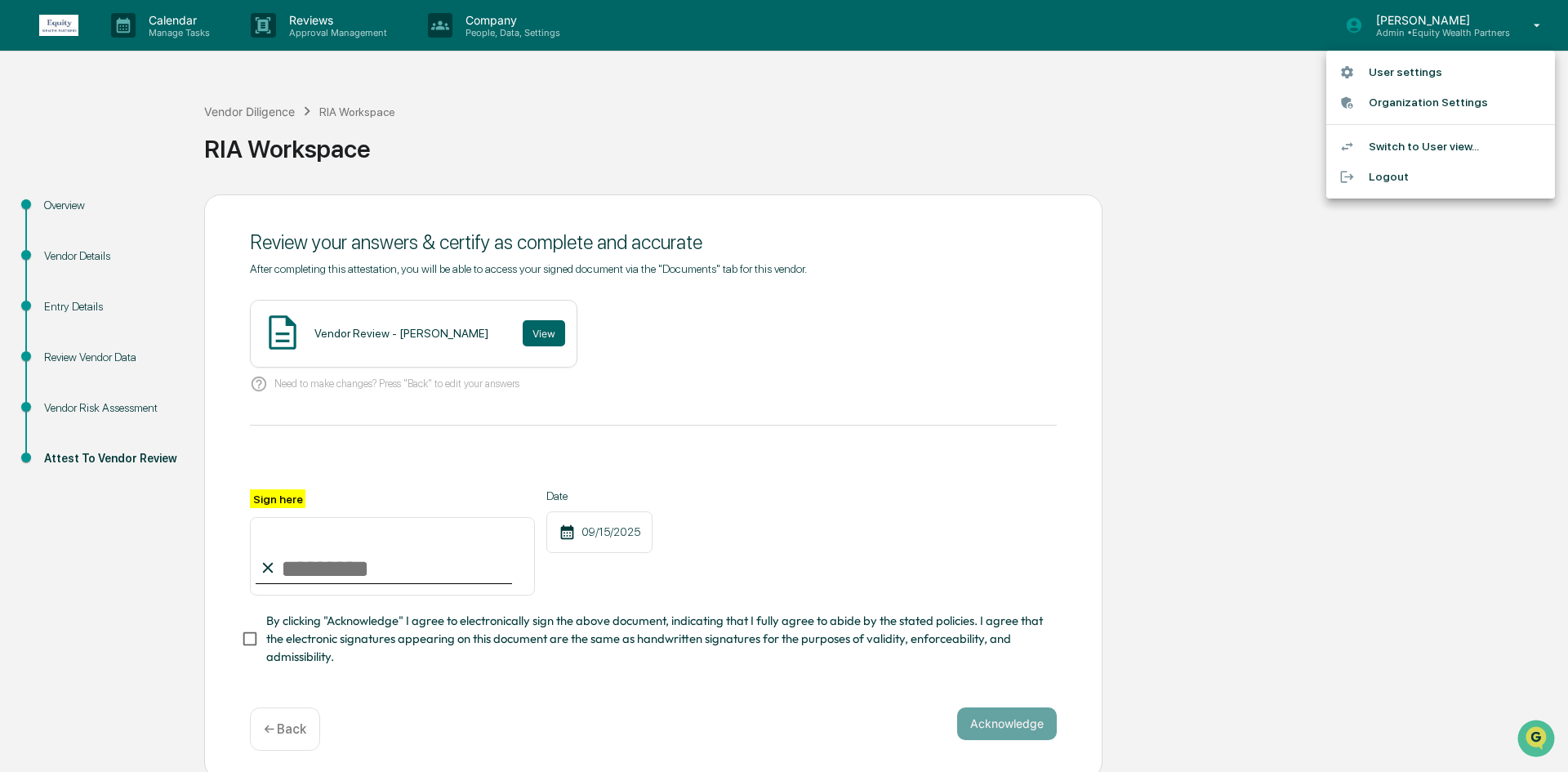
click at [1257, 282] on div at bounding box center [784, 386] width 1568 height 772
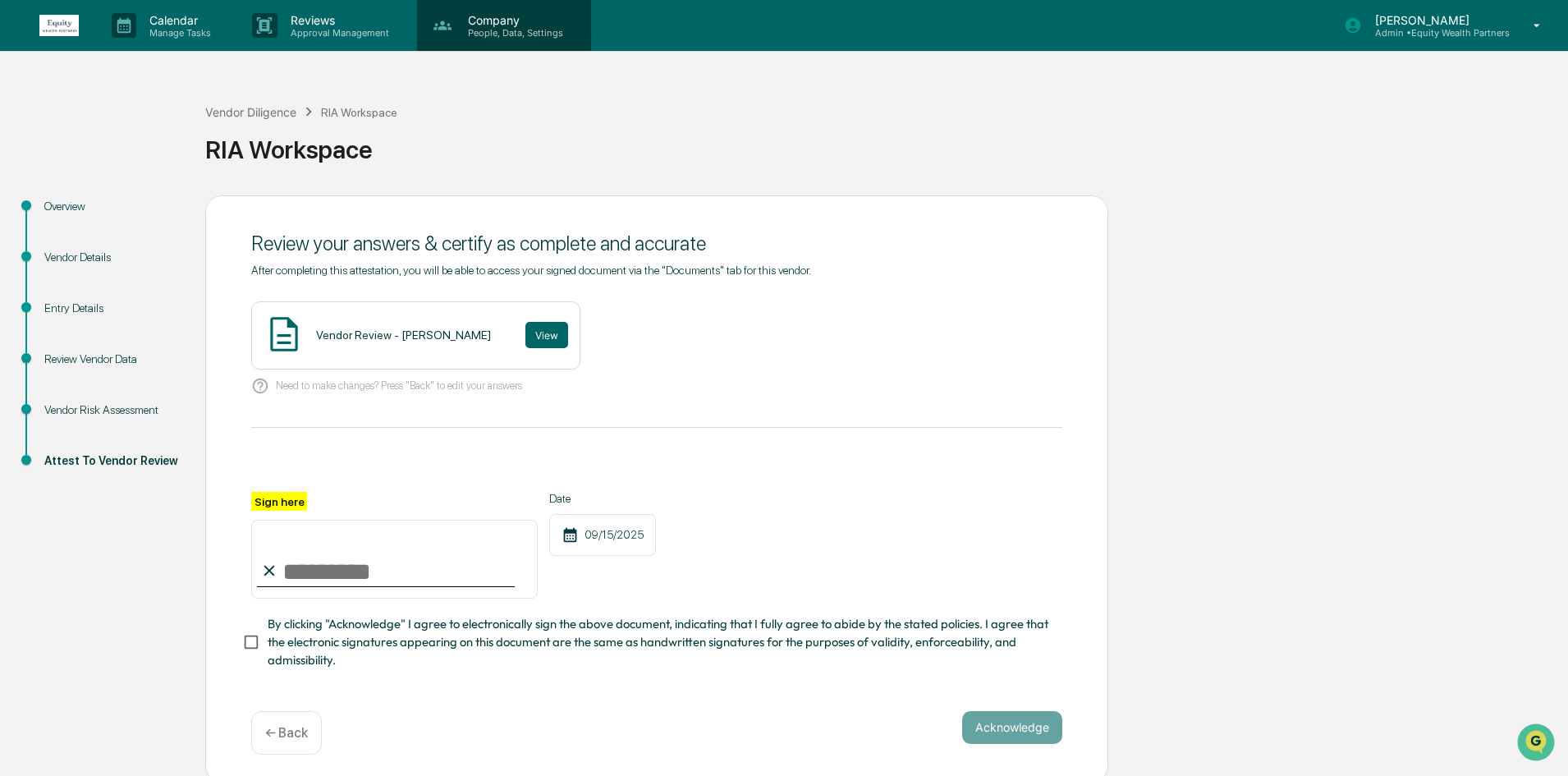
click at [527, 38] on div "Company People, Data, Settings" at bounding box center [504, 26] width 174 height 51
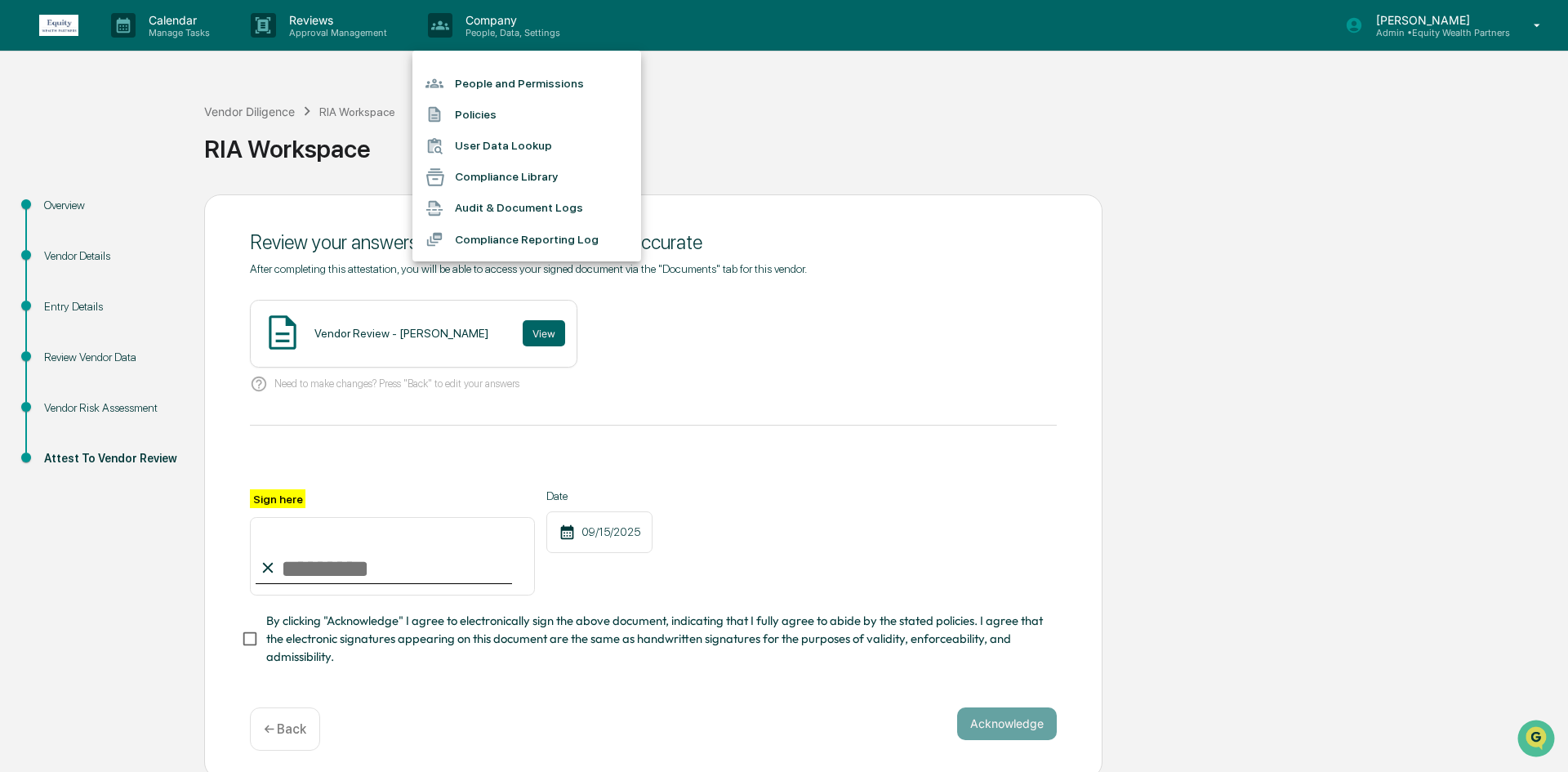
click at [553, 97] on li "People and Permissions" at bounding box center [527, 83] width 229 height 31
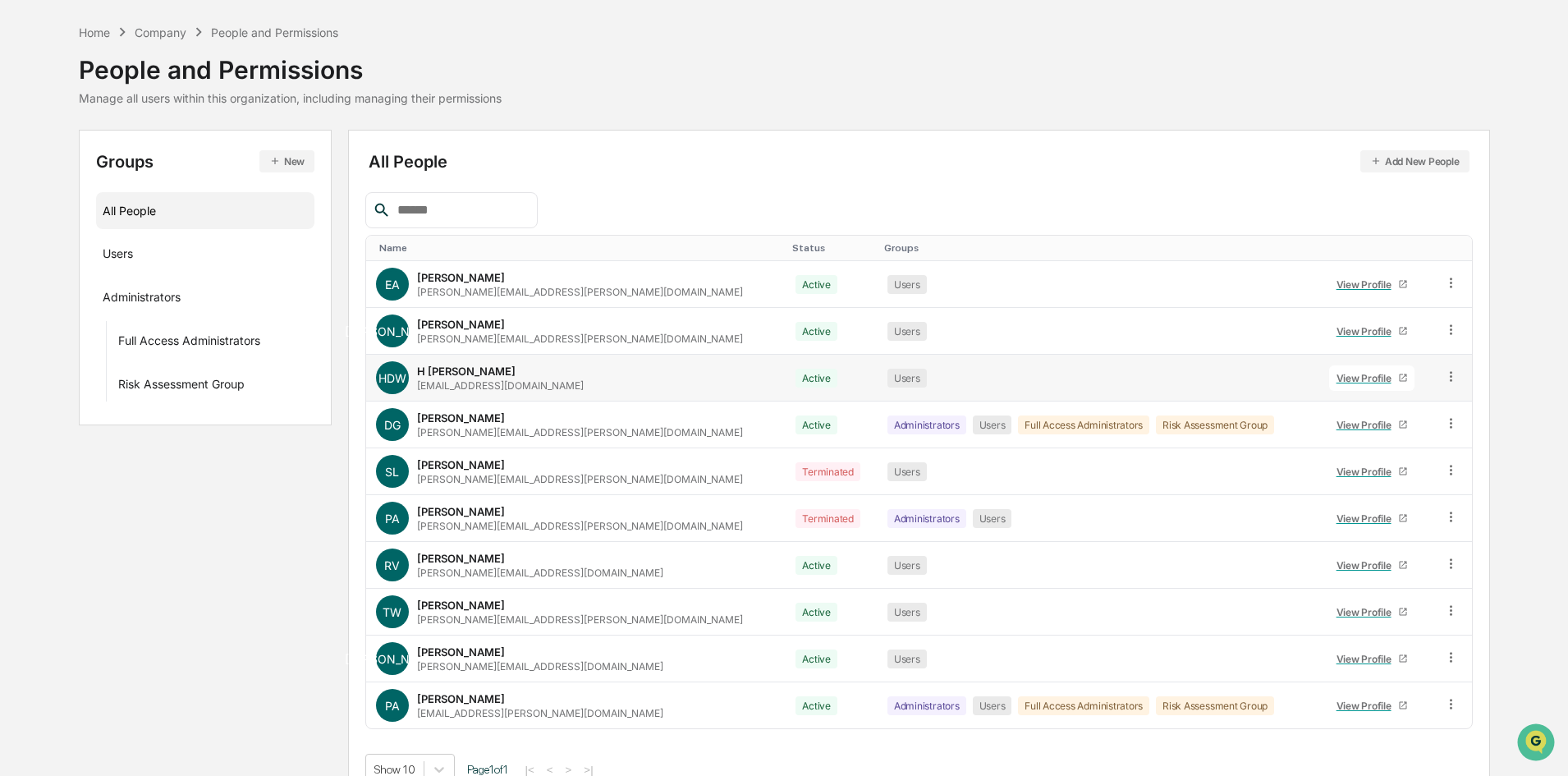
scroll to position [81, 0]
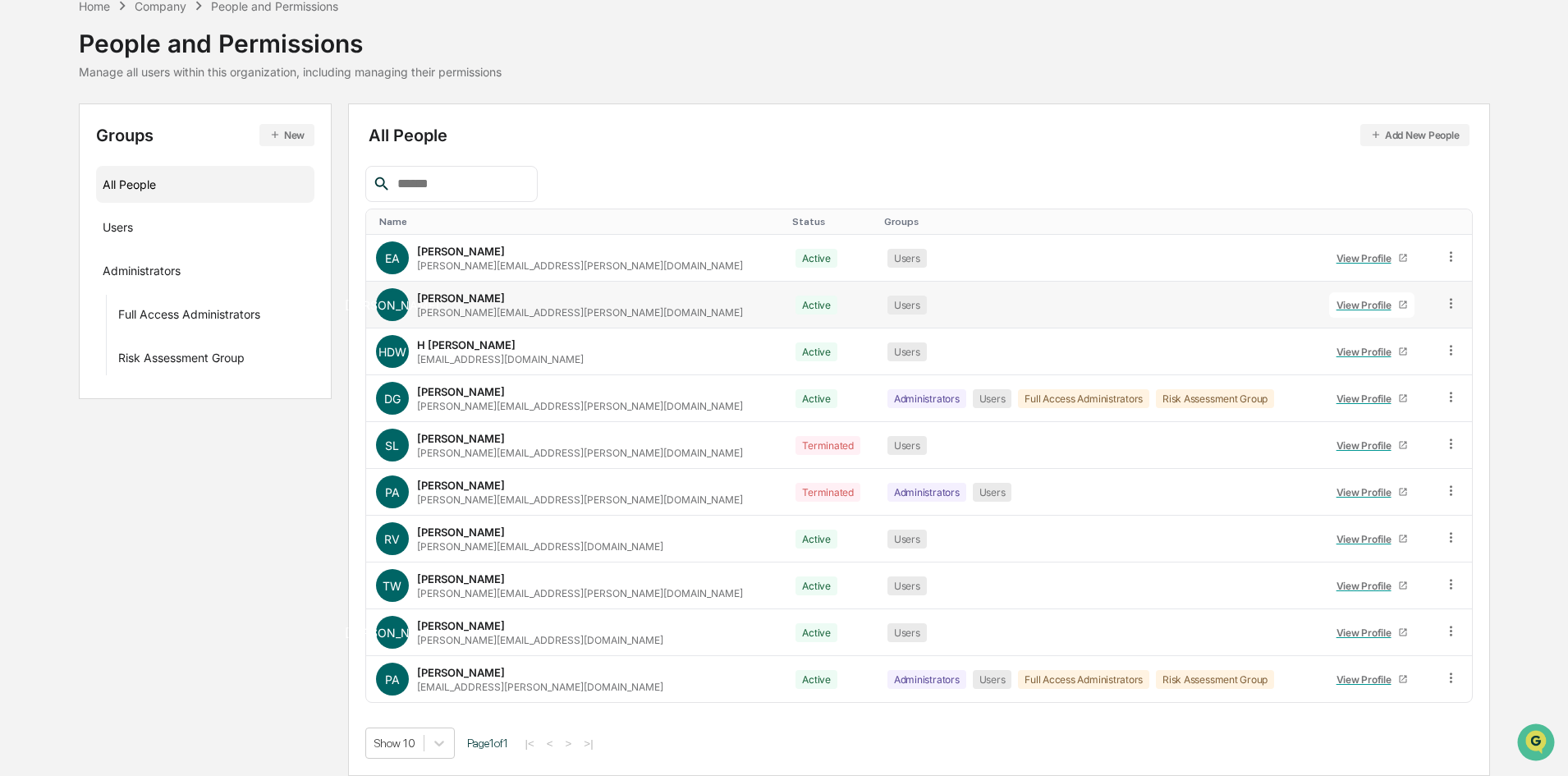
click at [1336, 307] on div "View Profile" at bounding box center [1367, 305] width 61 height 12
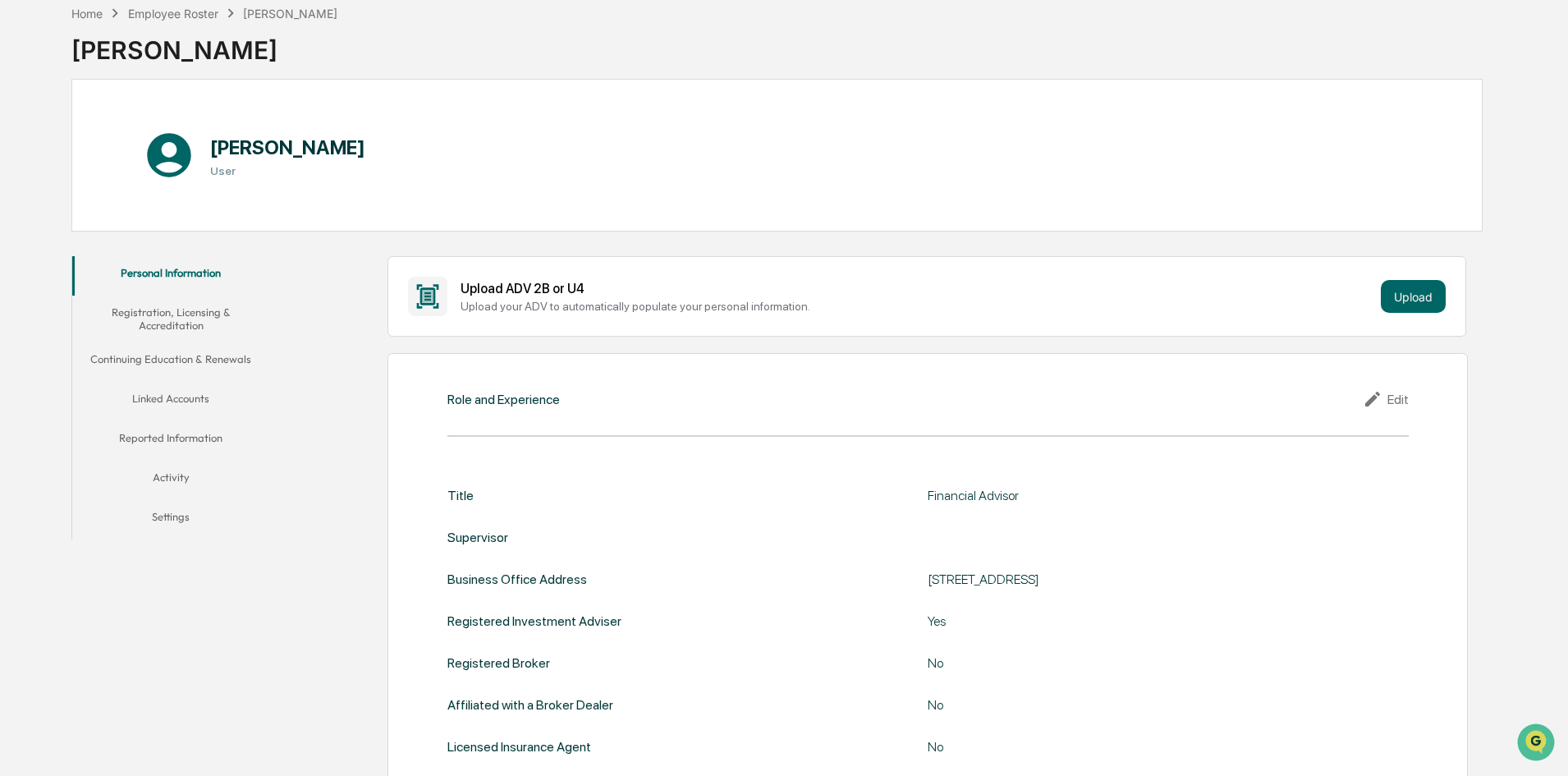
click at [188, 383] on button "Linked Accounts" at bounding box center [170, 401] width 197 height 39
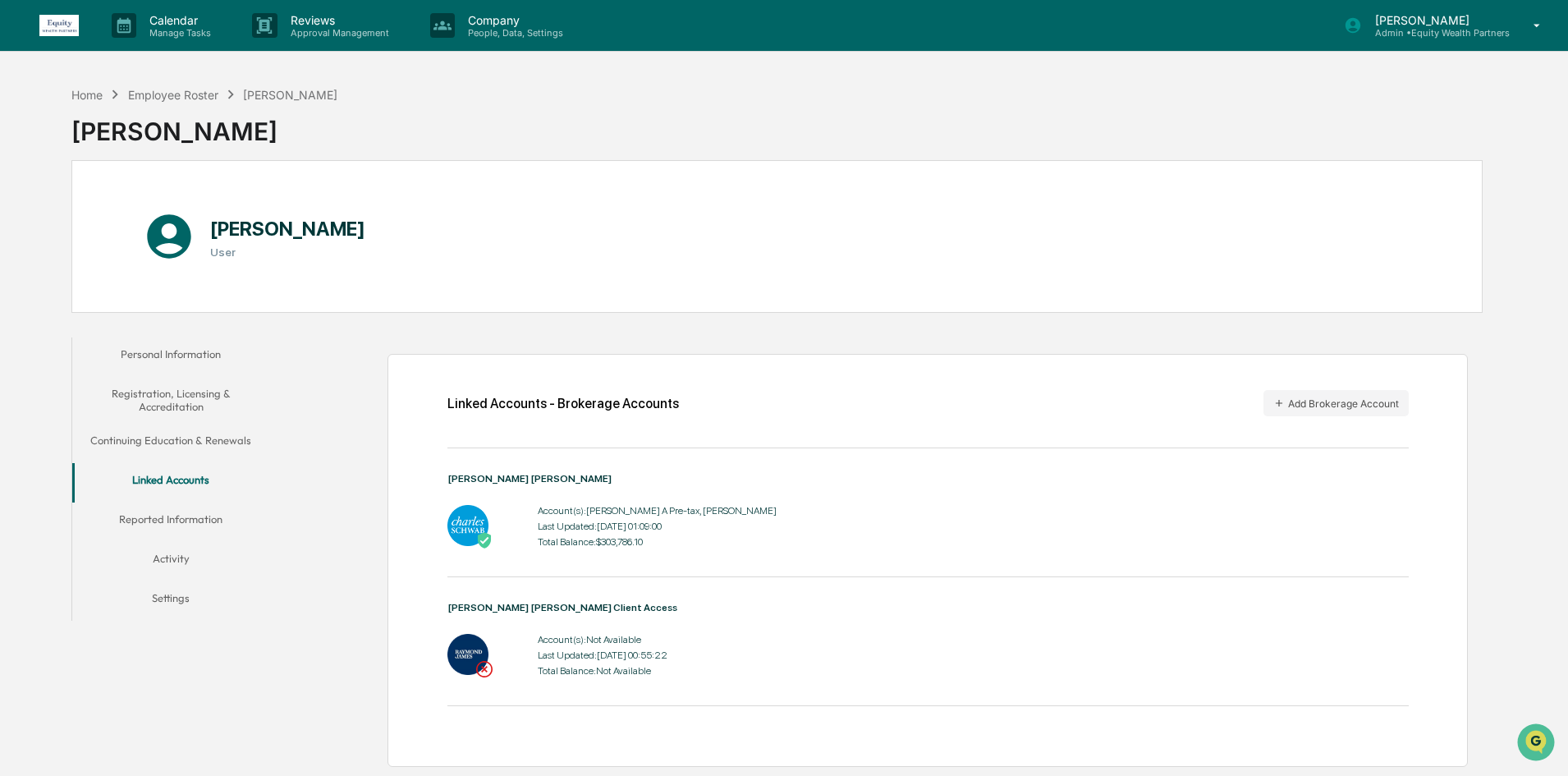
click at [1525, 18] on icon at bounding box center [1537, 26] width 29 height 15
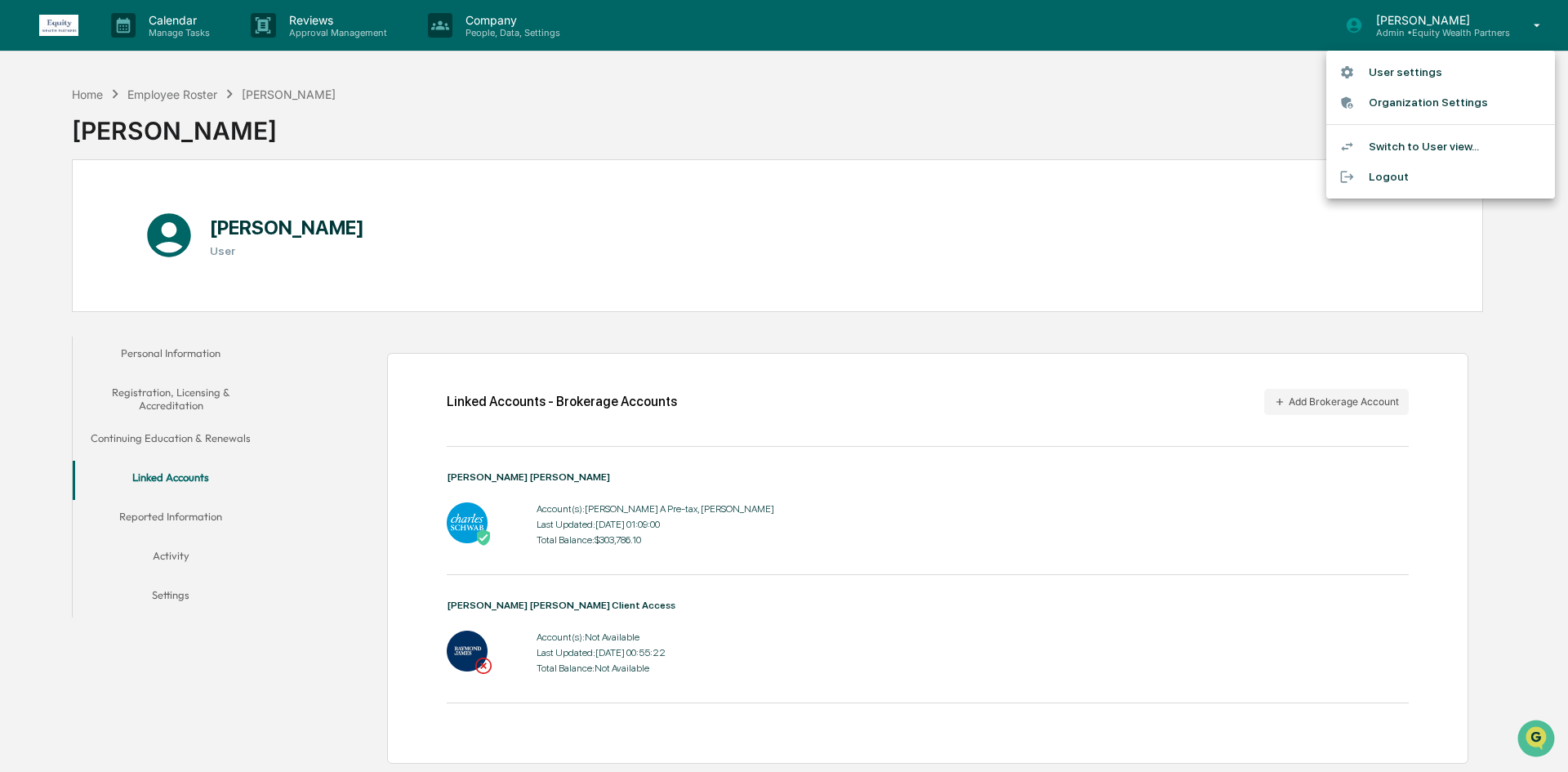
click at [1426, 142] on li "Switch to User view..." at bounding box center [1440, 147] width 229 height 31
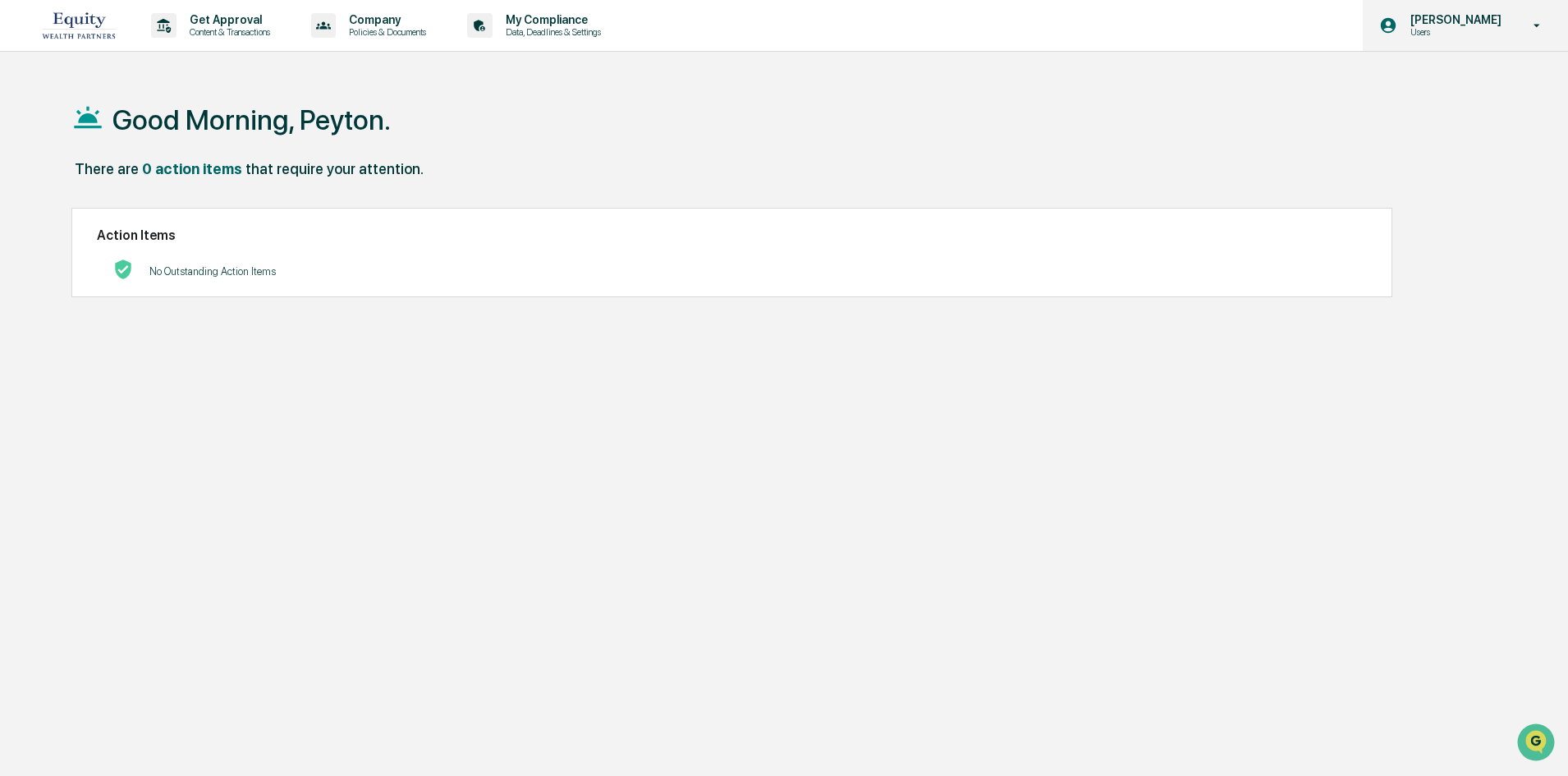
click at [1514, 22] on div "[PERSON_NAME] Users" at bounding box center [1465, 26] width 205 height 51
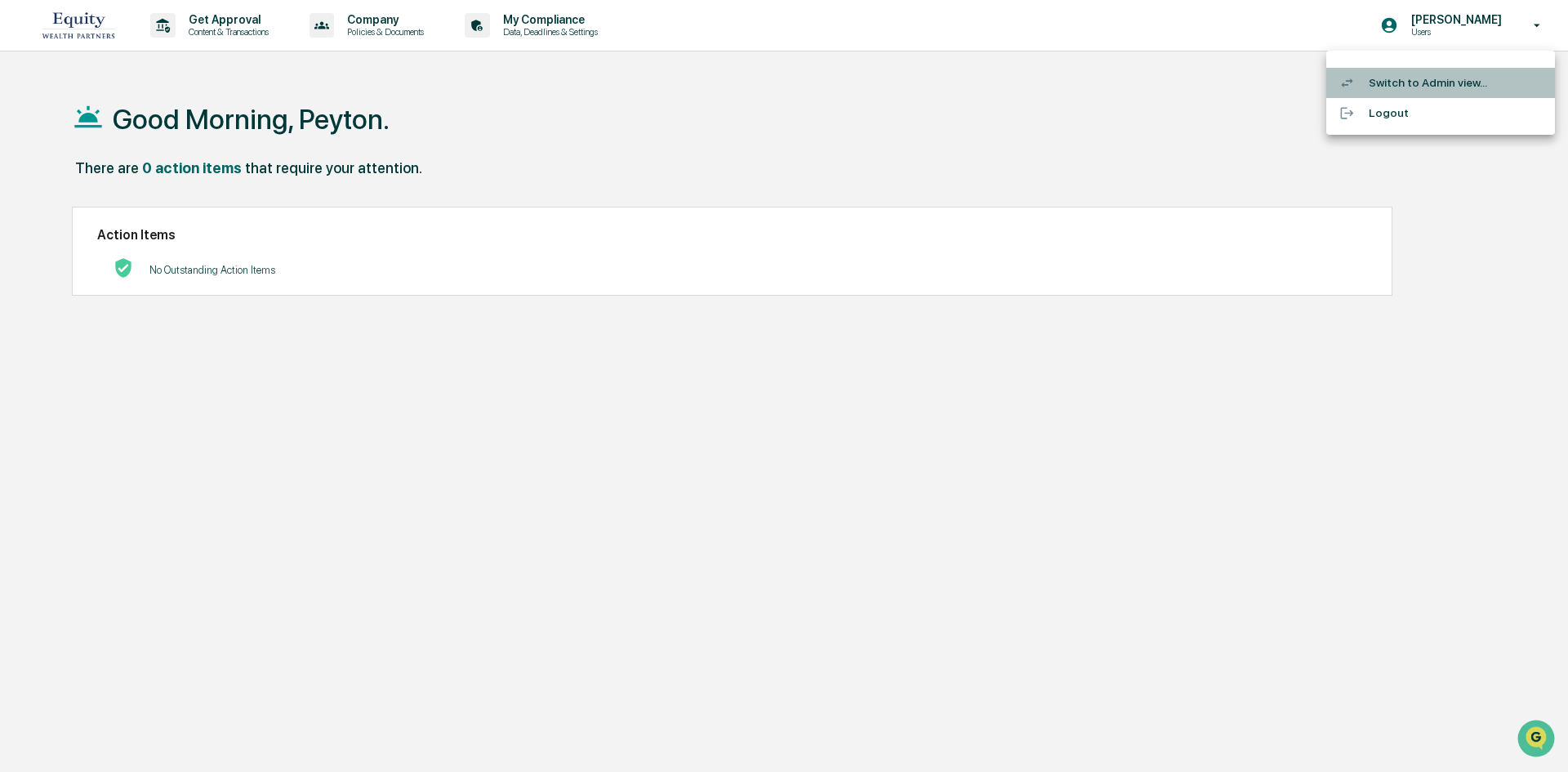
click at [1419, 80] on li "Switch to Admin view..." at bounding box center [1440, 83] width 229 height 31
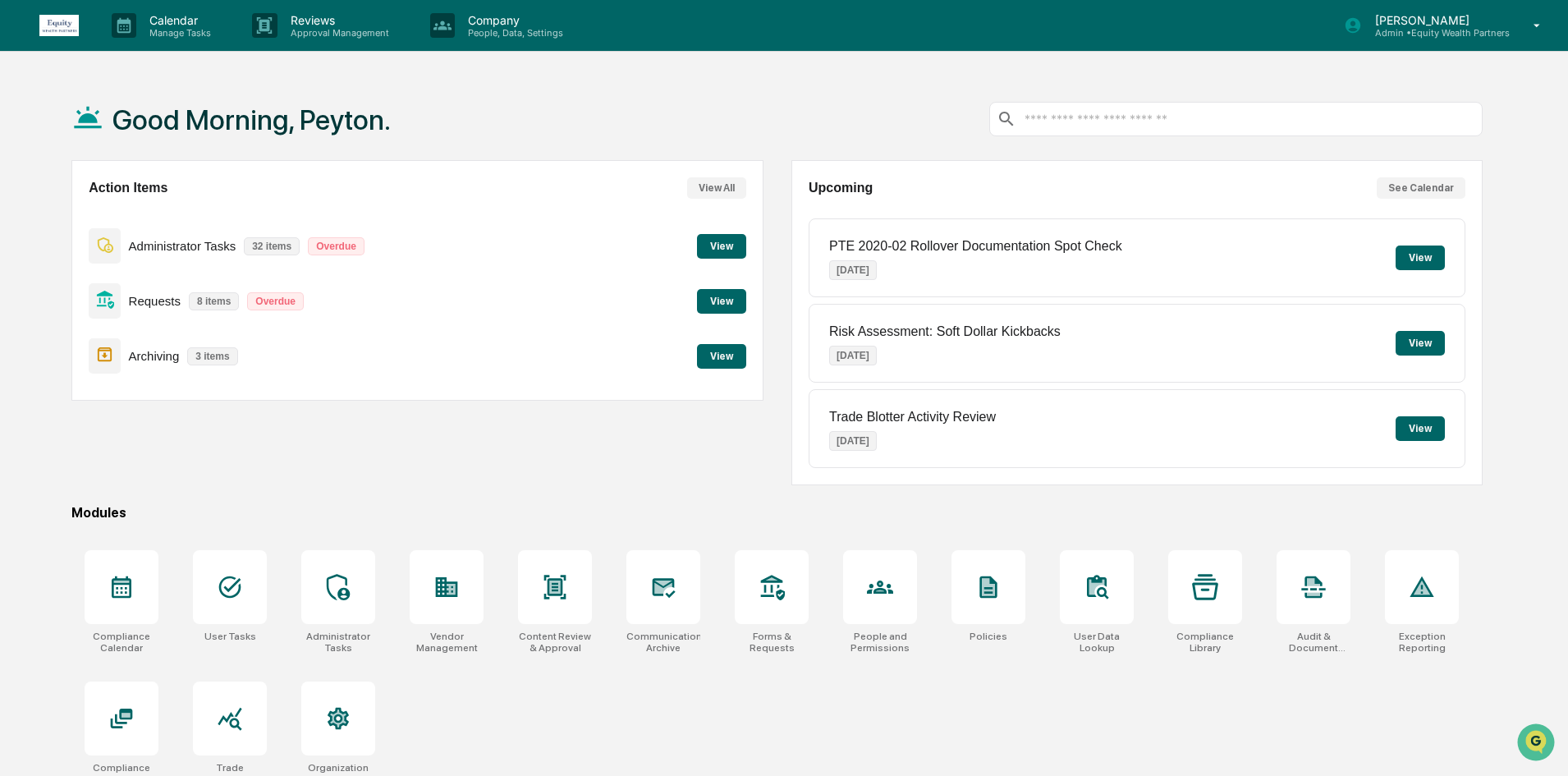
click at [1422, 250] on button "View" at bounding box center [1421, 257] width 49 height 25
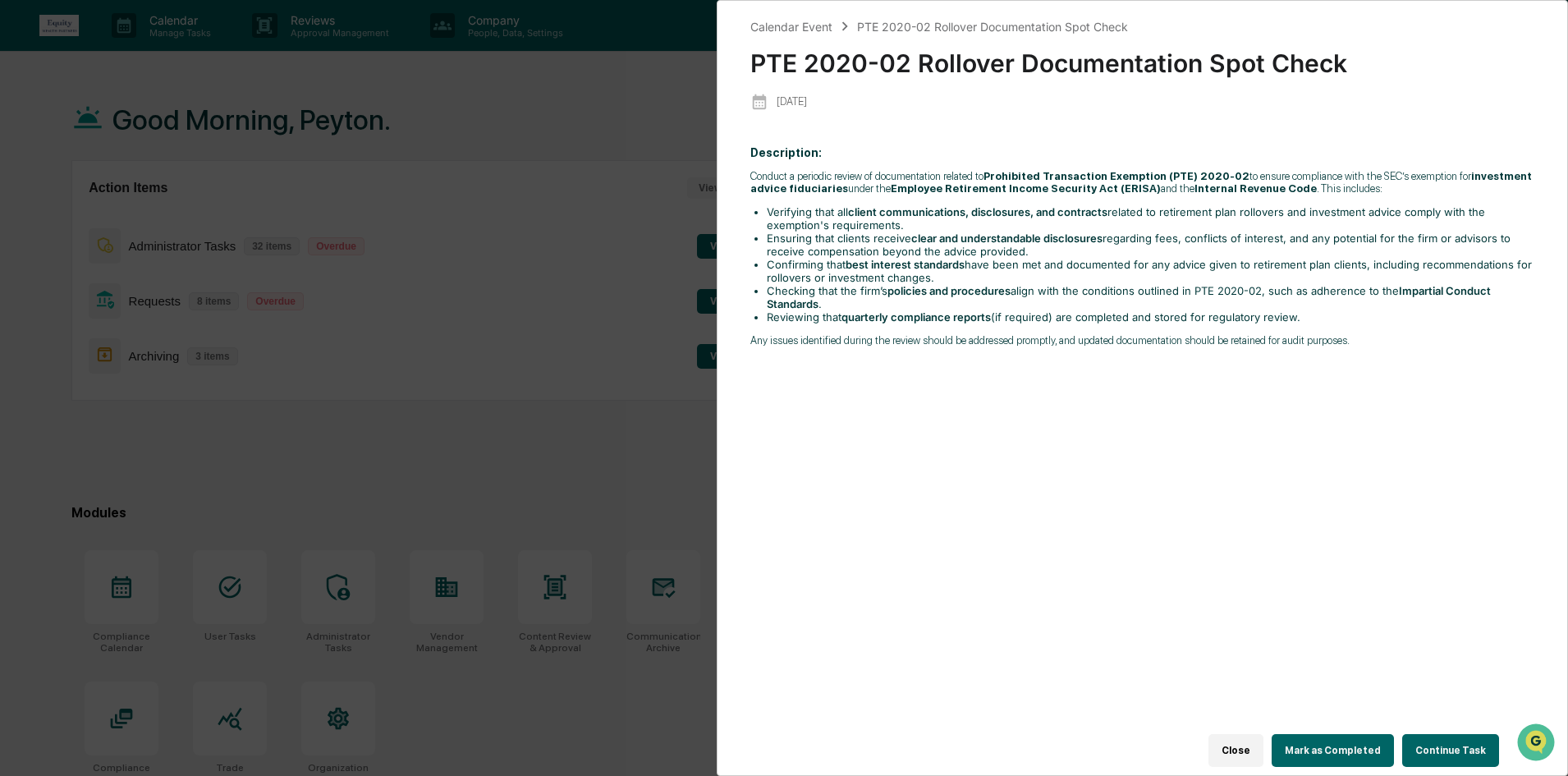
click at [1242, 739] on button "Close" at bounding box center [1236, 750] width 55 height 33
